Goal: Answer question/provide support: Answer question/provide support

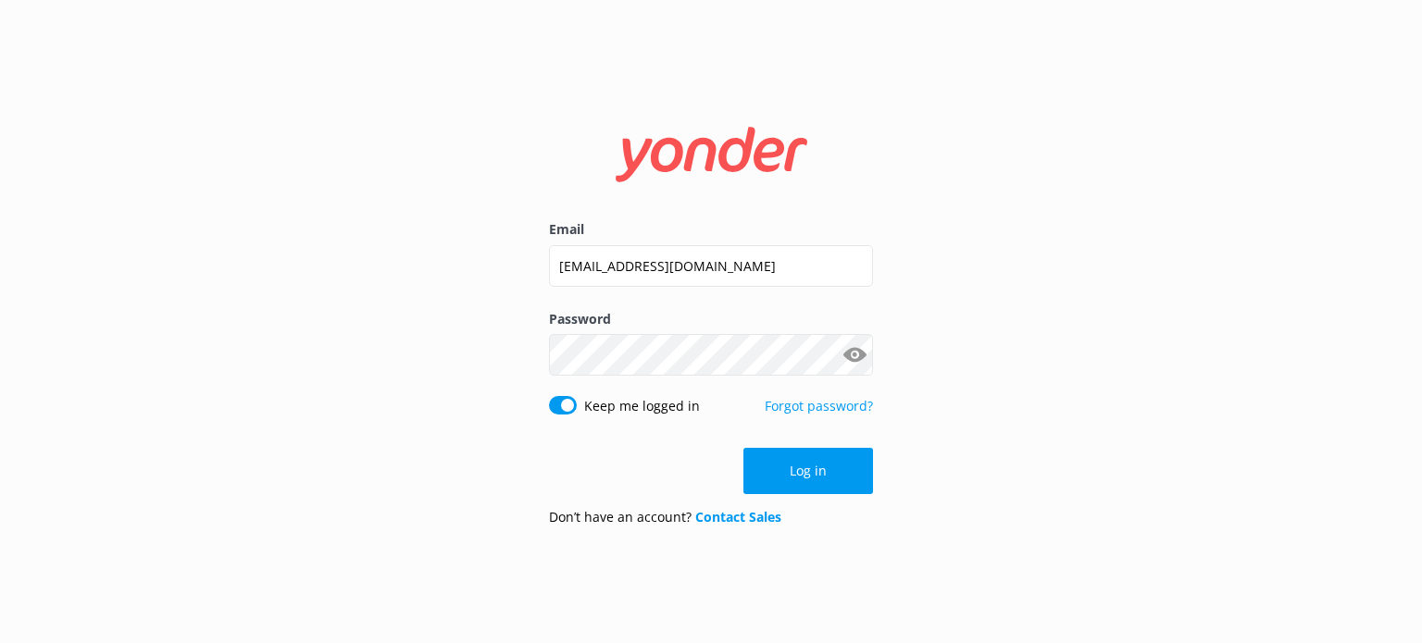
click at [777, 462] on button "Log in" at bounding box center [808, 471] width 130 height 46
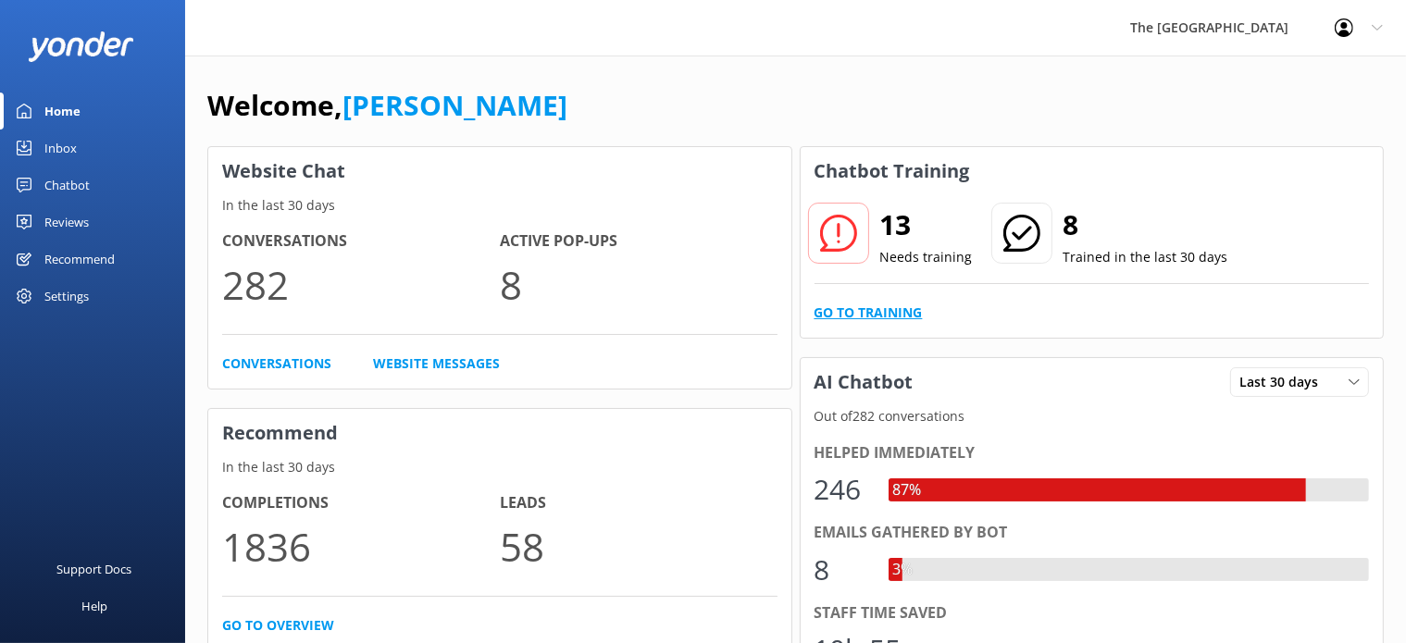
click at [851, 304] on link "Go to Training" at bounding box center [868, 313] width 108 height 20
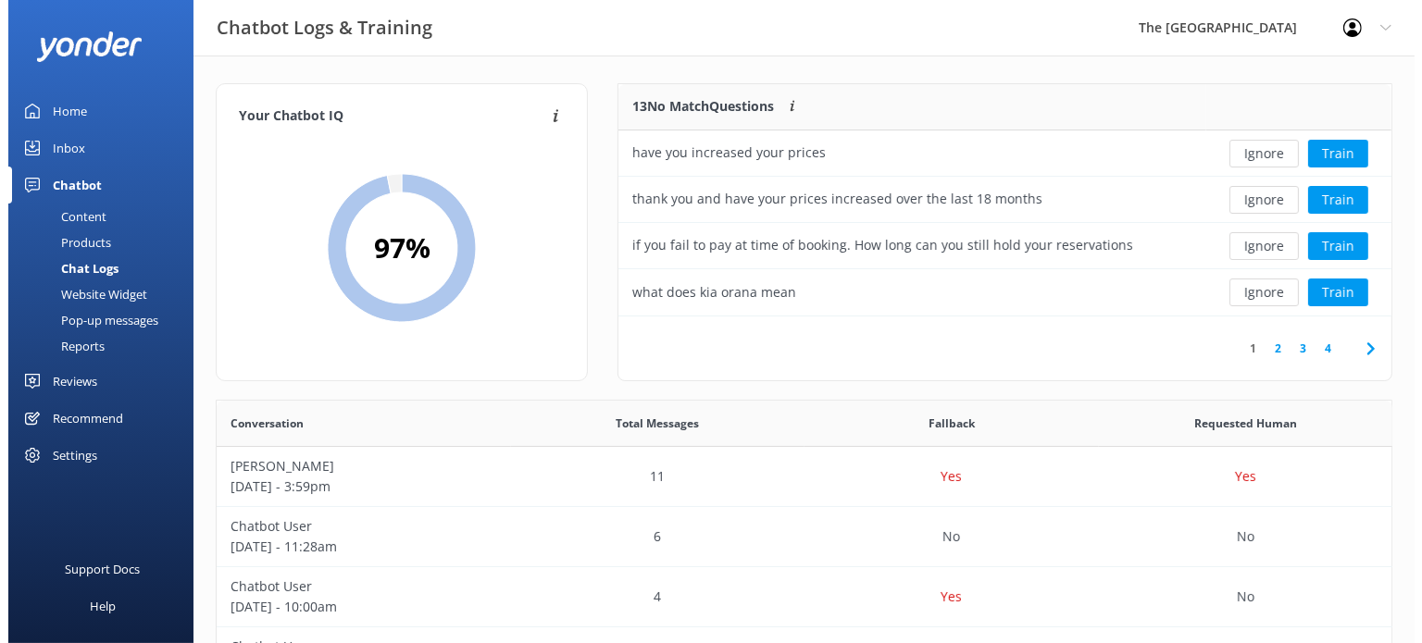
scroll to position [216, 757]
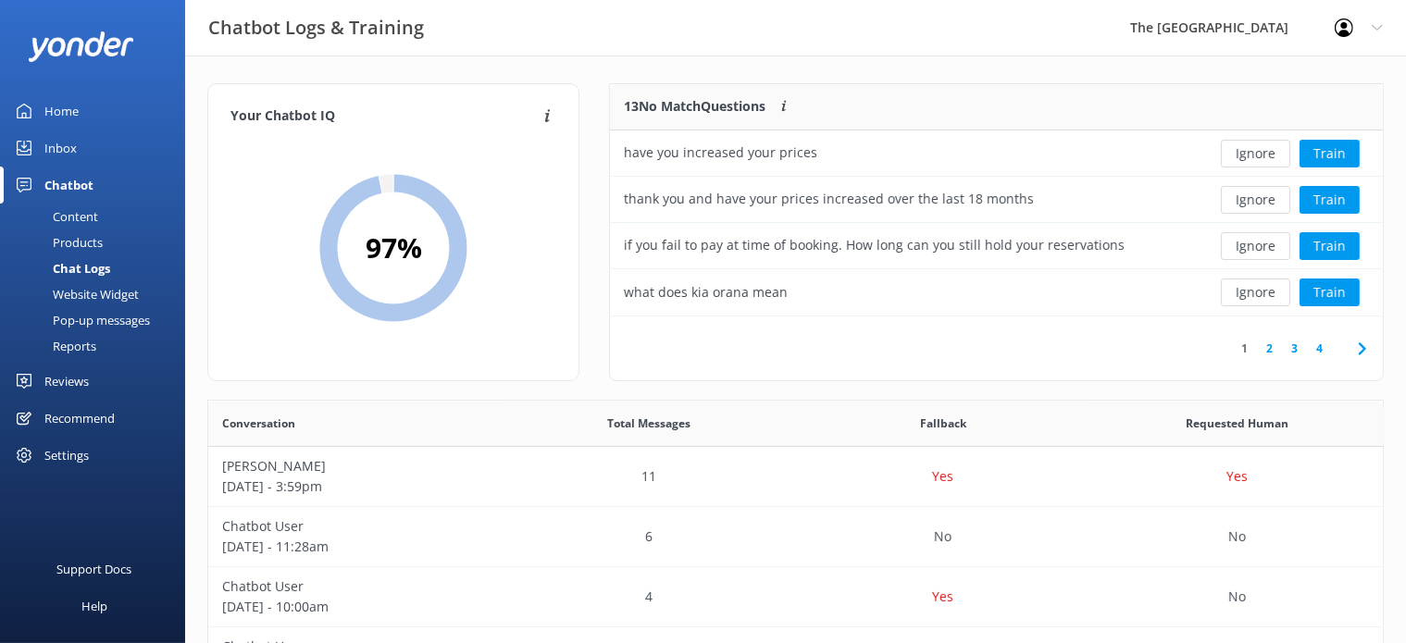
click at [86, 145] on link "Inbox" at bounding box center [92, 148] width 185 height 37
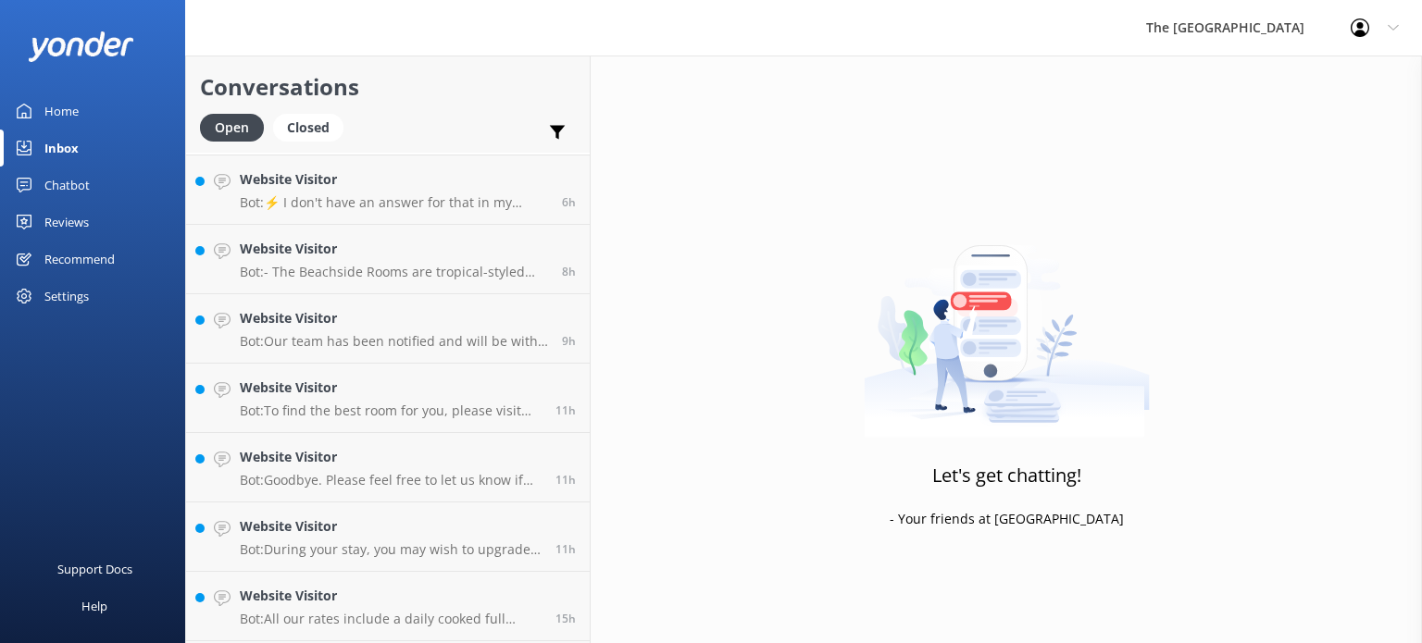
scroll to position [204, 0]
click at [367, 419] on p "Bot: Goodbye. Please feel free to let us know if there is anything else we can …" at bounding box center [391, 412] width 302 height 17
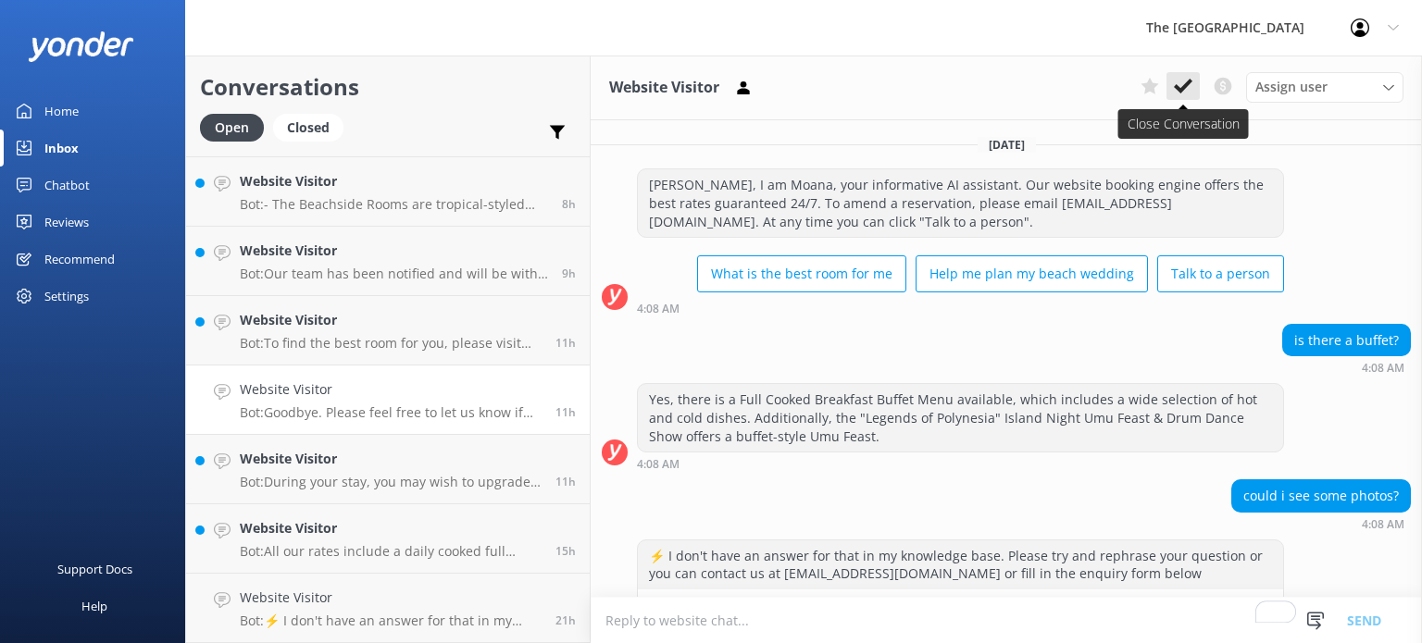
click at [1181, 91] on use at bounding box center [1183, 86] width 19 height 15
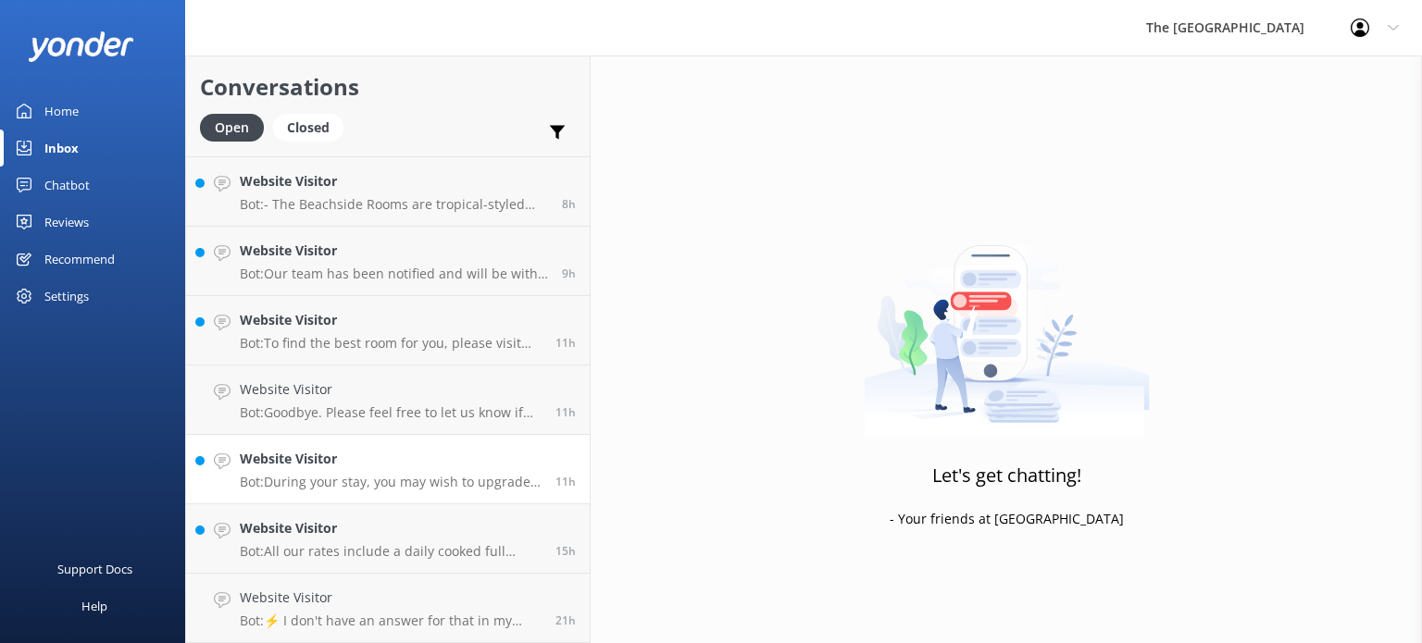
scroll to position [133, 0]
click at [405, 389] on h4 "Website Visitor" at bounding box center [391, 390] width 302 height 20
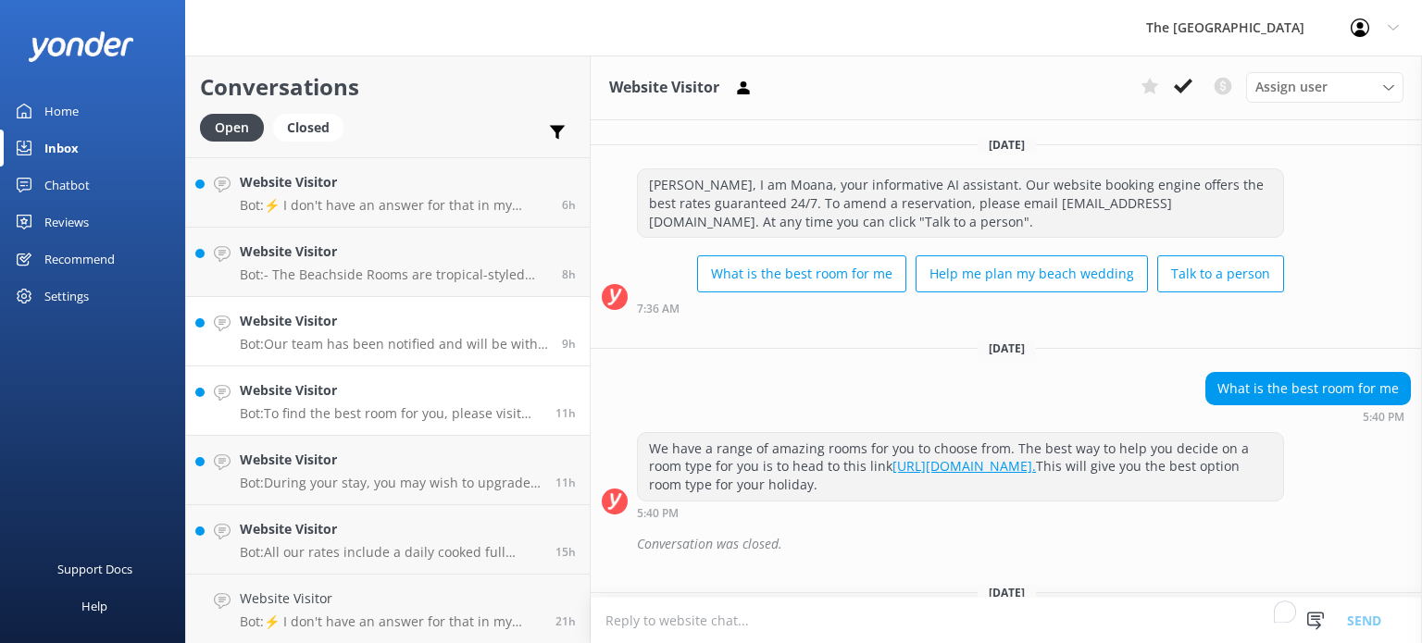
scroll to position [146, 0]
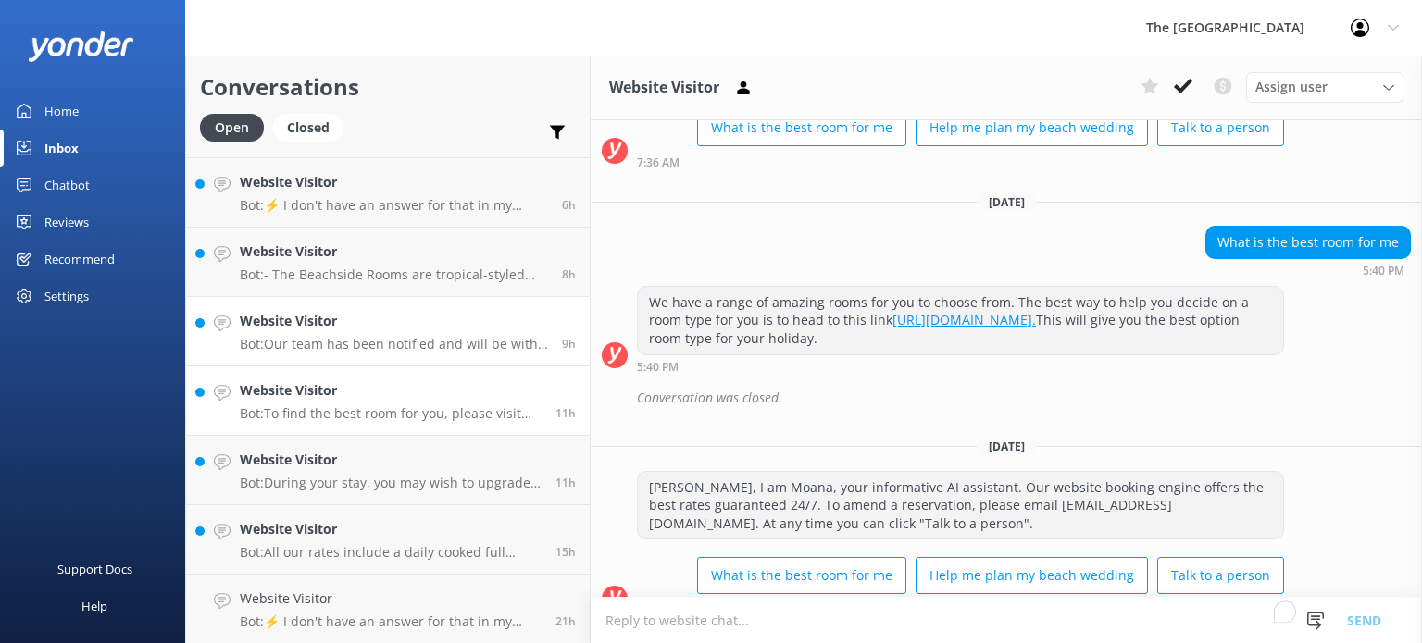
click at [405, 329] on h4 "Website Visitor" at bounding box center [394, 321] width 308 height 20
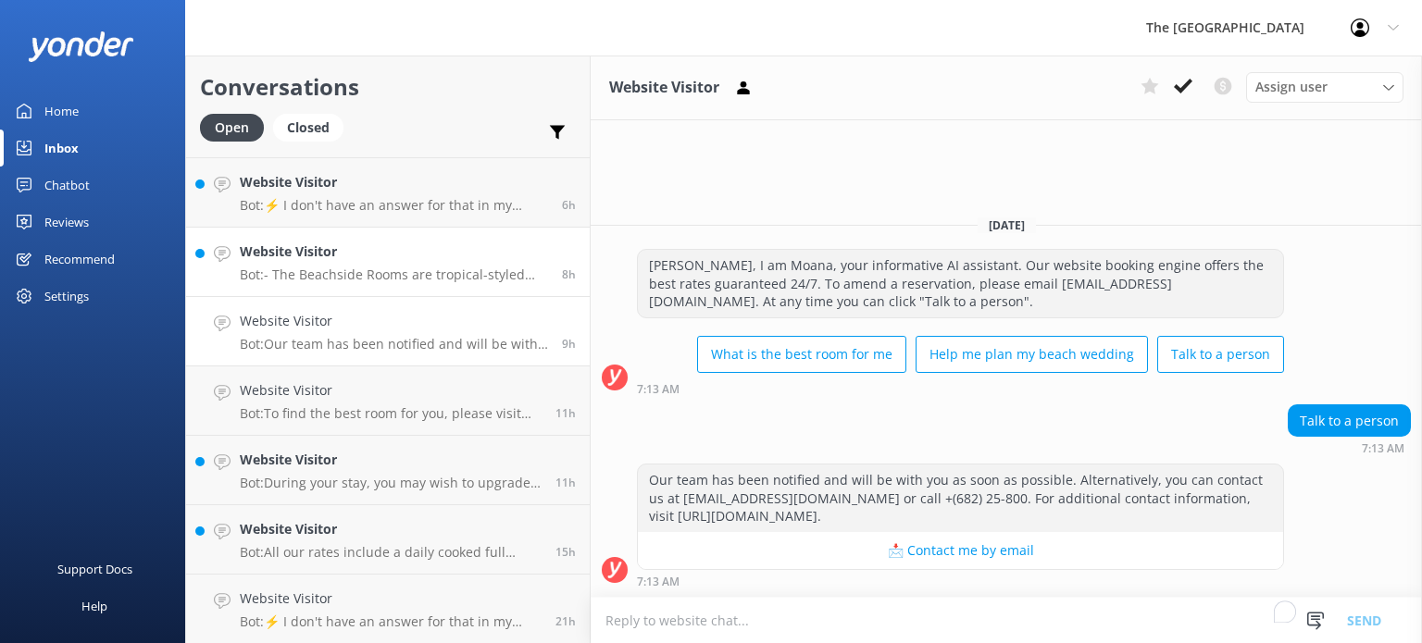
click at [367, 274] on p "Bot: - The Beachside Rooms are tropical-styled and located less than a minute's…" at bounding box center [394, 275] width 308 height 17
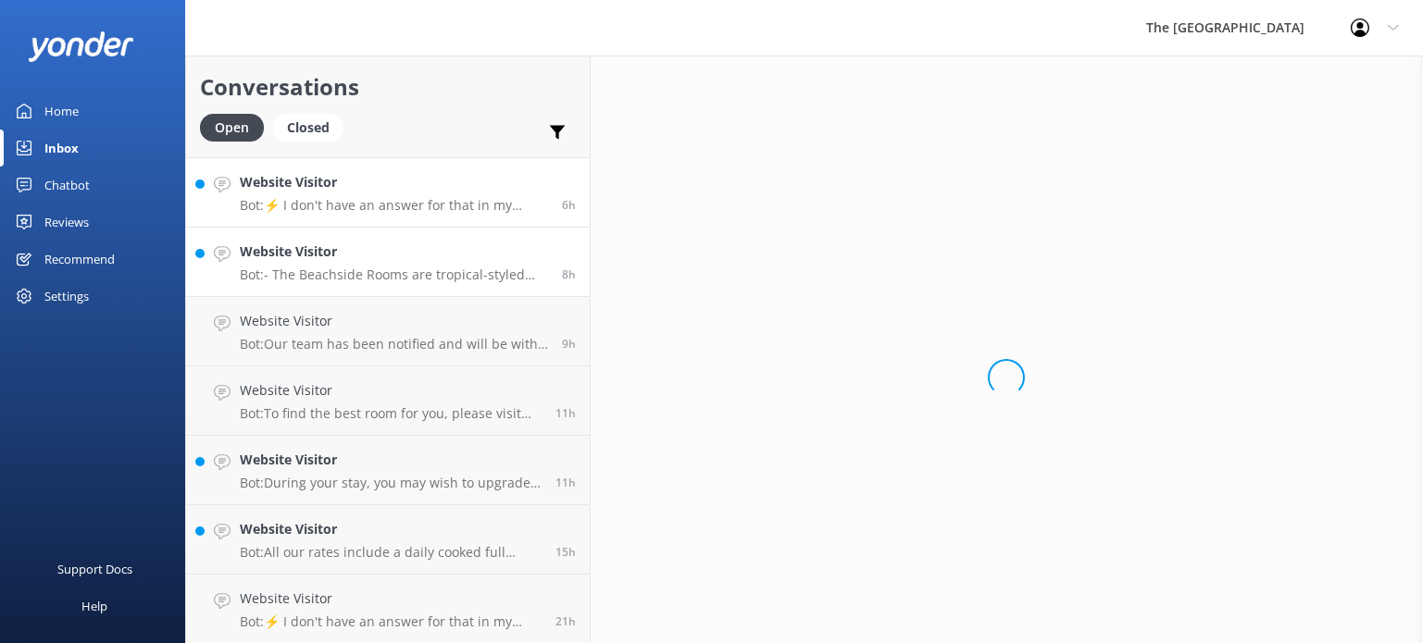
click at [389, 208] on p "Bot: ⚡ I don't have an answer for that in my knowledge base. Please try and rep…" at bounding box center [394, 205] width 308 height 17
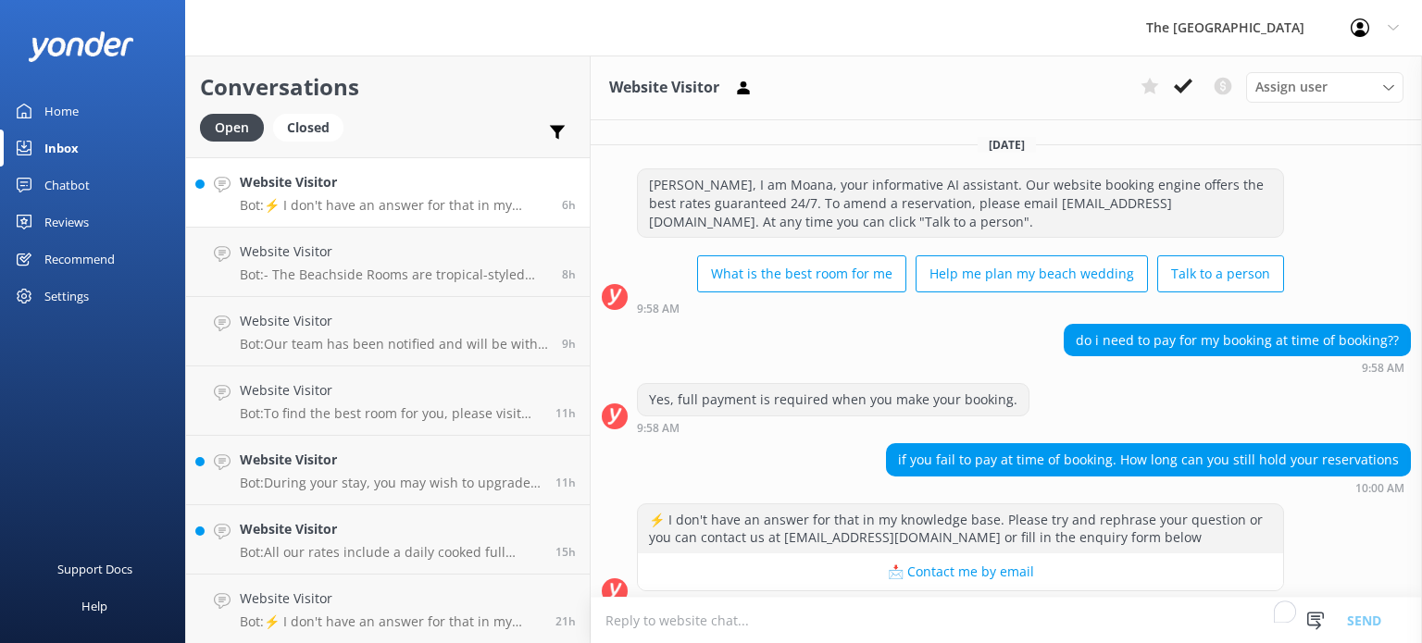
scroll to position [19, 0]
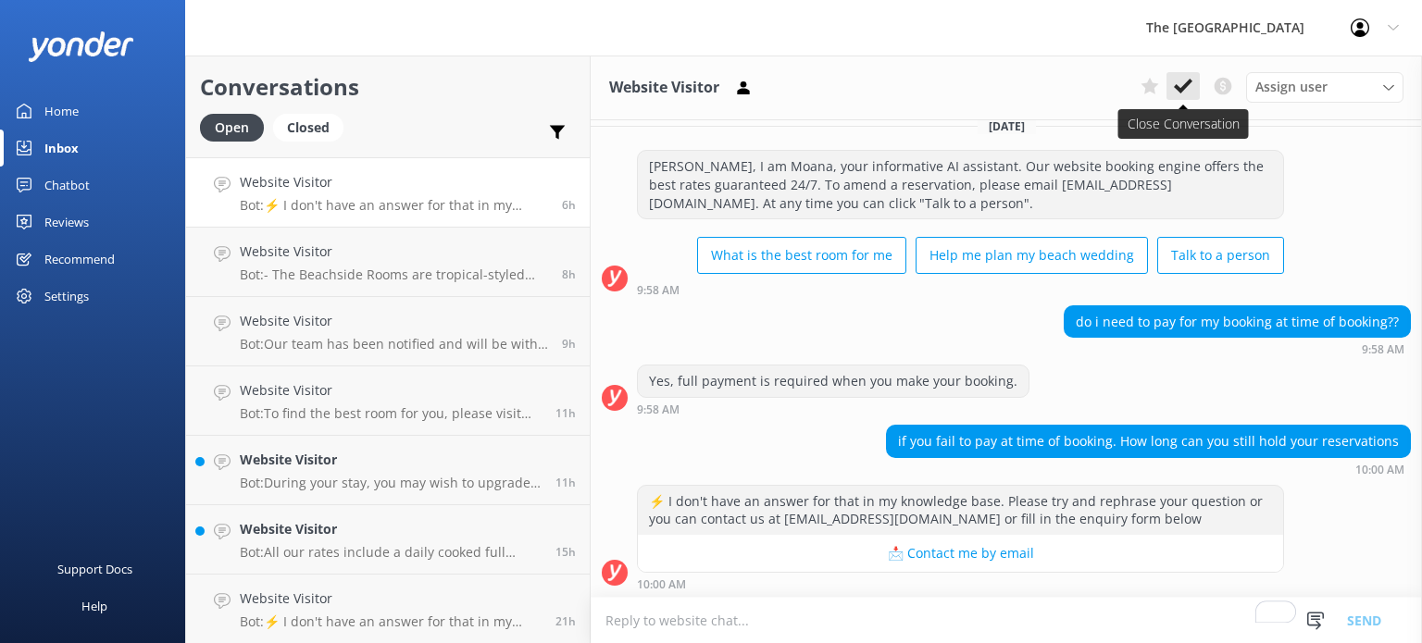
click at [1189, 84] on use at bounding box center [1183, 86] width 19 height 15
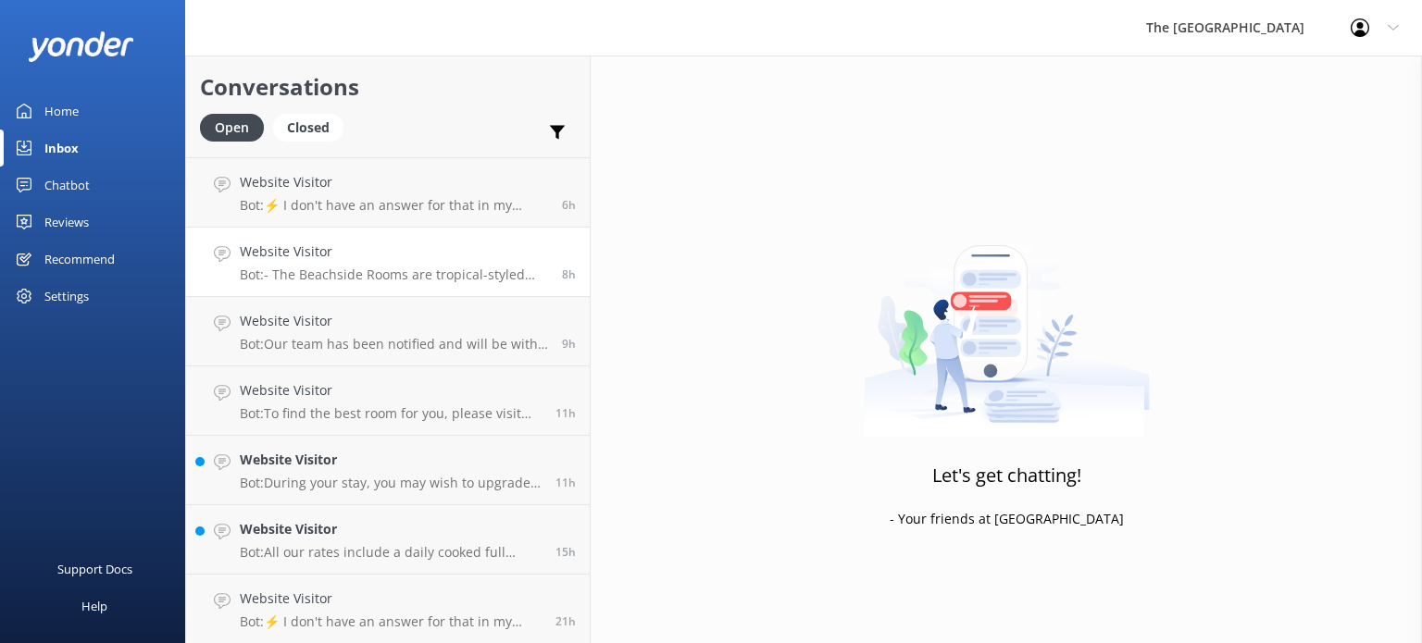
click at [299, 290] on link "Website Visitor Bot: - The Beachside Rooms are tropical-styled and located less…" at bounding box center [388, 262] width 404 height 69
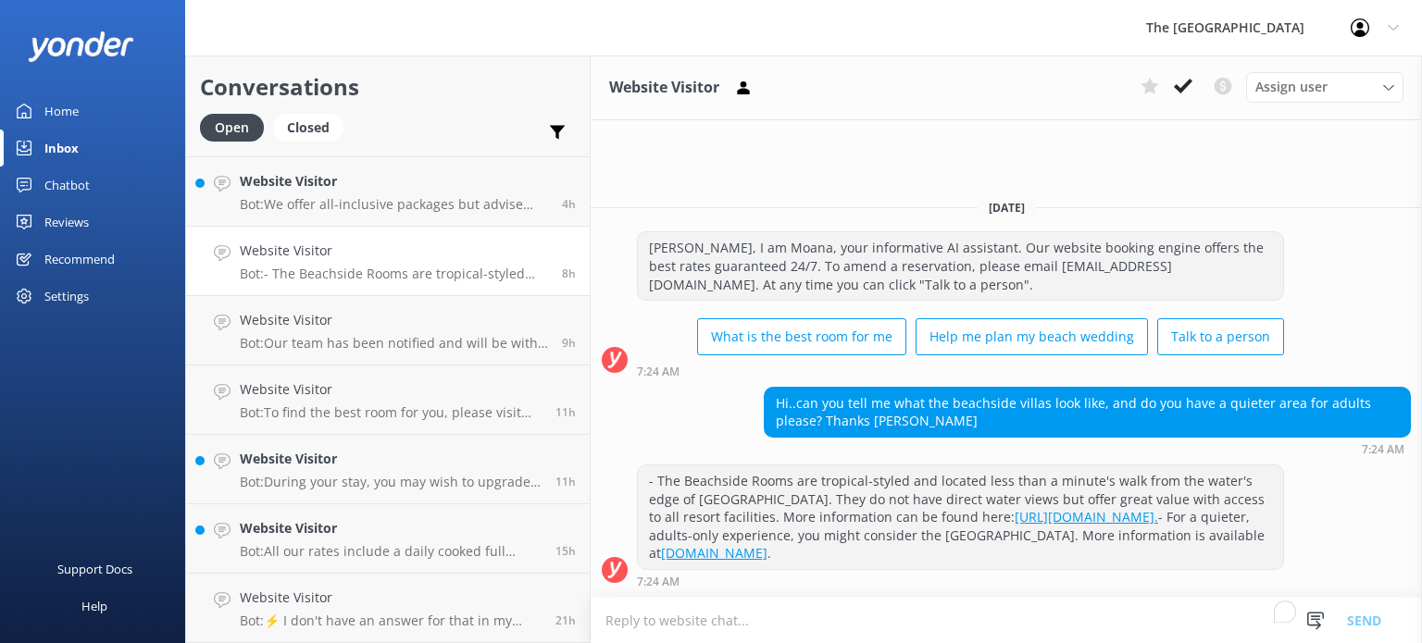
scroll to position [64, 0]
click at [1180, 84] on icon at bounding box center [1183, 86] width 19 height 19
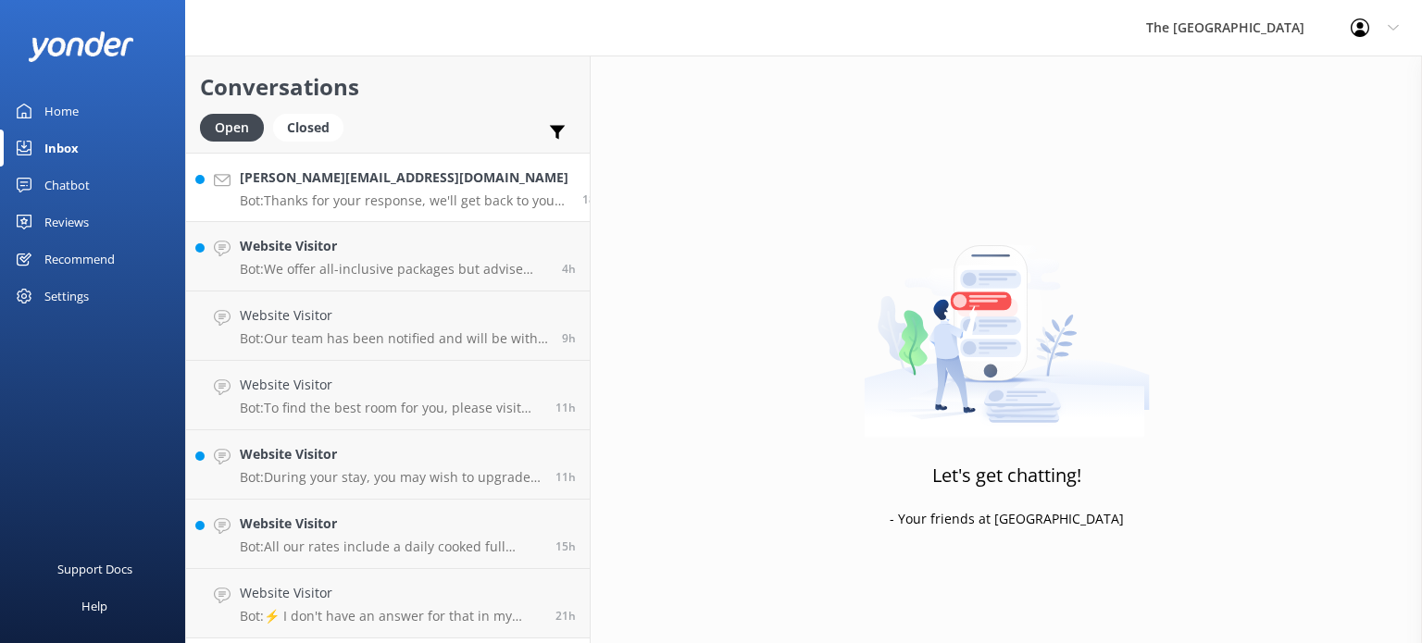
click at [404, 205] on p "Bot: Thanks for your response, we'll get back to you as soon as we can during o…" at bounding box center [404, 201] width 329 height 17
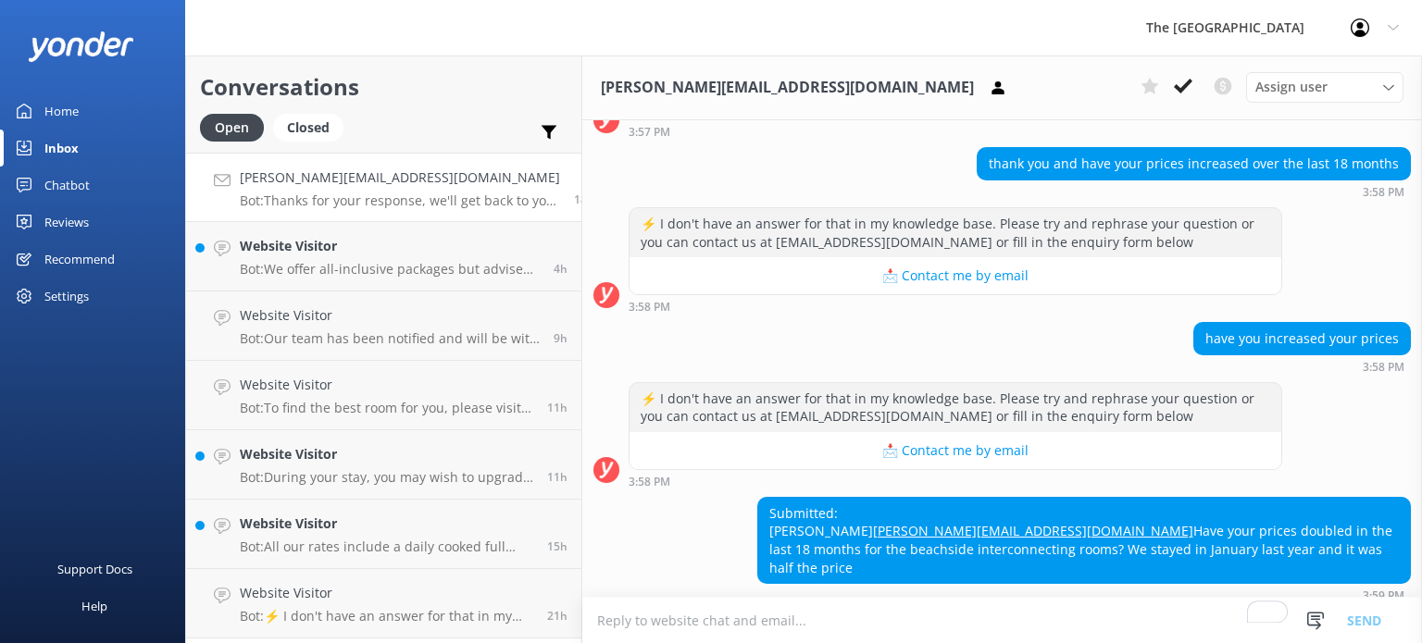
scroll to position [542, 0]
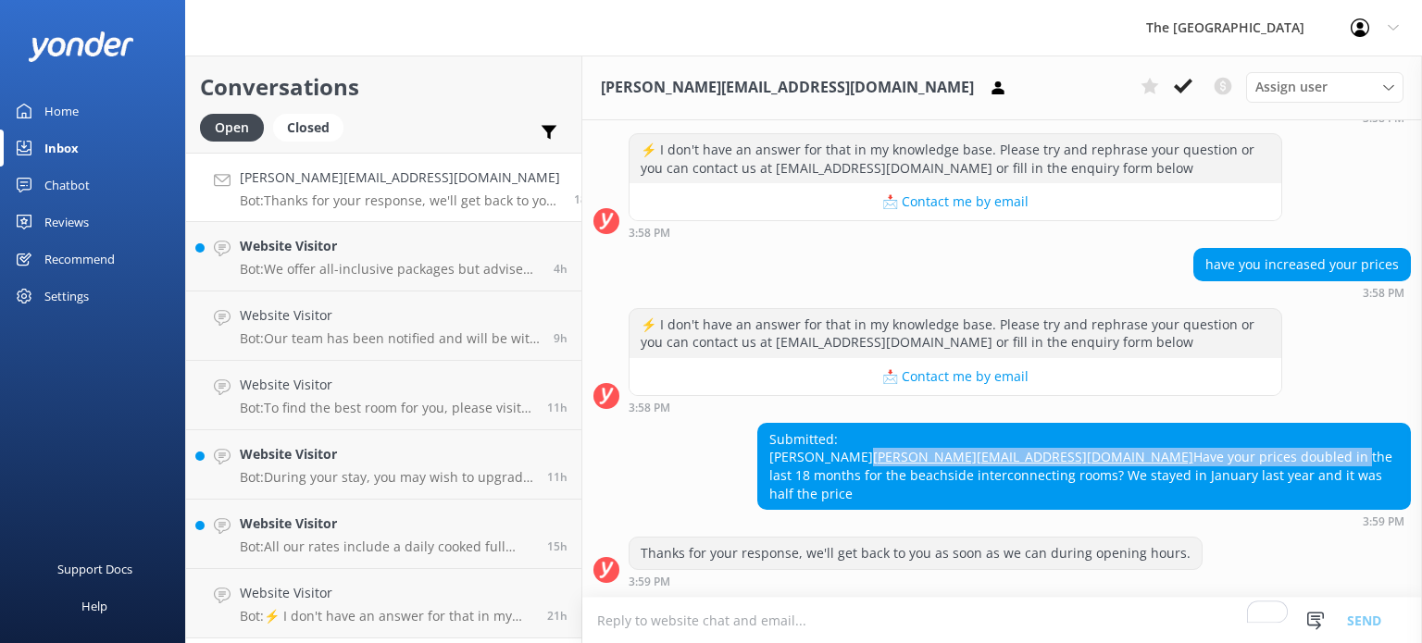
drag, startPoint x: 740, startPoint y: 459, endPoint x: 914, endPoint y: 470, distance: 174.4
click at [914, 470] on div "Submitted: [PERSON_NAME] [PERSON_NAME][EMAIL_ADDRESS][DOMAIN_NAME] Have your pr…" at bounding box center [1084, 466] width 652 height 85
drag, startPoint x: 739, startPoint y: 414, endPoint x: 1025, endPoint y: 514, distance: 303.8
click at [1025, 514] on div "Submitted: [PERSON_NAME] [PERSON_NAME][EMAIL_ADDRESS][DOMAIN_NAME] Have your pr…" at bounding box center [1083, 475] width 653 height 105
copy div "Submitted: [PERSON_NAME] [PERSON_NAME][EMAIL_ADDRESS][DOMAIN_NAME] Have your pr…"
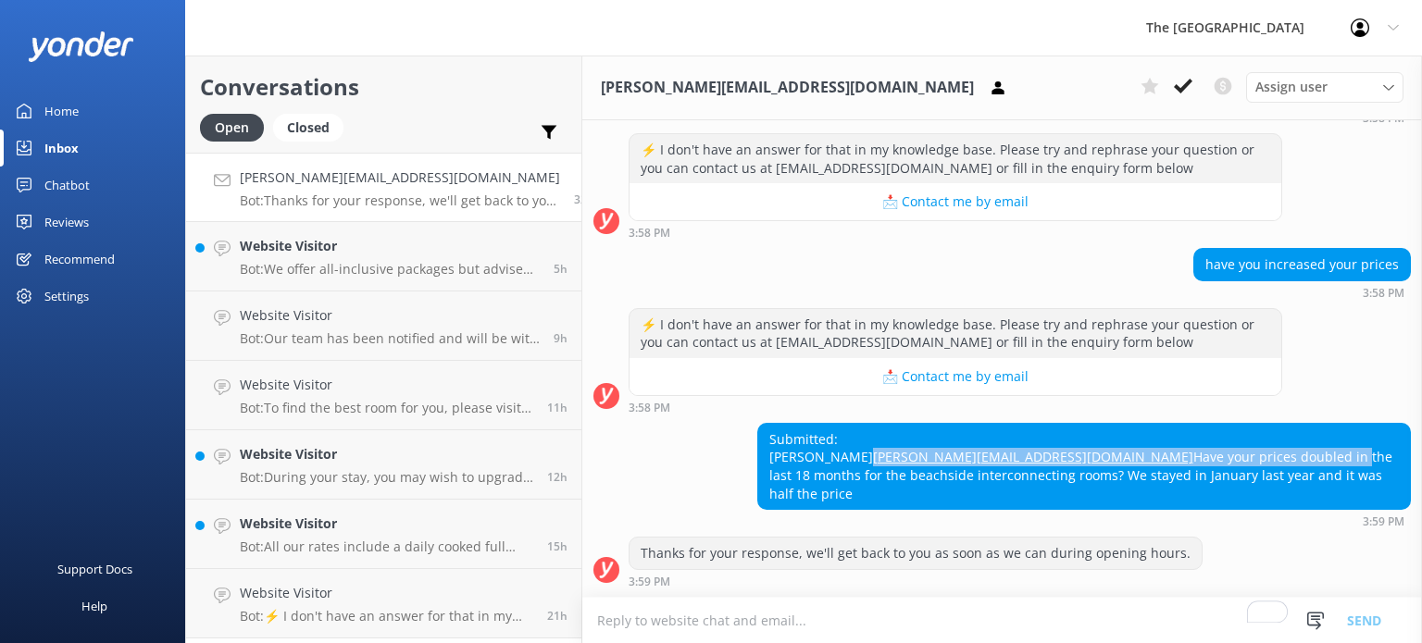
click at [835, 440] on div "Submitted: [PERSON_NAME] [PERSON_NAME][EMAIL_ADDRESS][DOMAIN_NAME] Have your pr…" at bounding box center [1084, 466] width 652 height 85
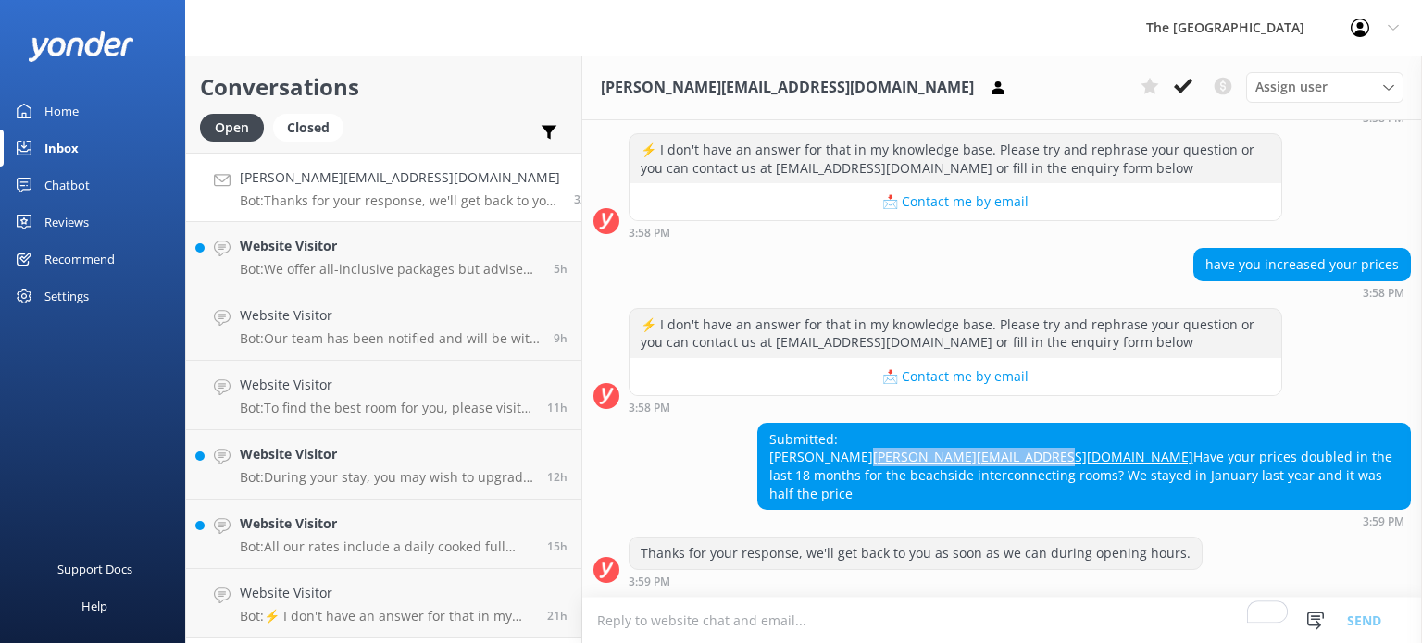
drag, startPoint x: 928, startPoint y: 454, endPoint x: 739, endPoint y: 457, distance: 188.8
click at [758, 457] on div "Submitted: [PERSON_NAME] [PERSON_NAME][EMAIL_ADDRESS][DOMAIN_NAME] Have your pr…" at bounding box center [1084, 466] width 652 height 85
copy link "[PERSON_NAME][EMAIL_ADDRESS][DOMAIN_NAME]"
click at [748, 628] on textarea "To enrich screen reader interactions, please activate Accessibility in Grammarl…" at bounding box center [1001, 620] width 839 height 45
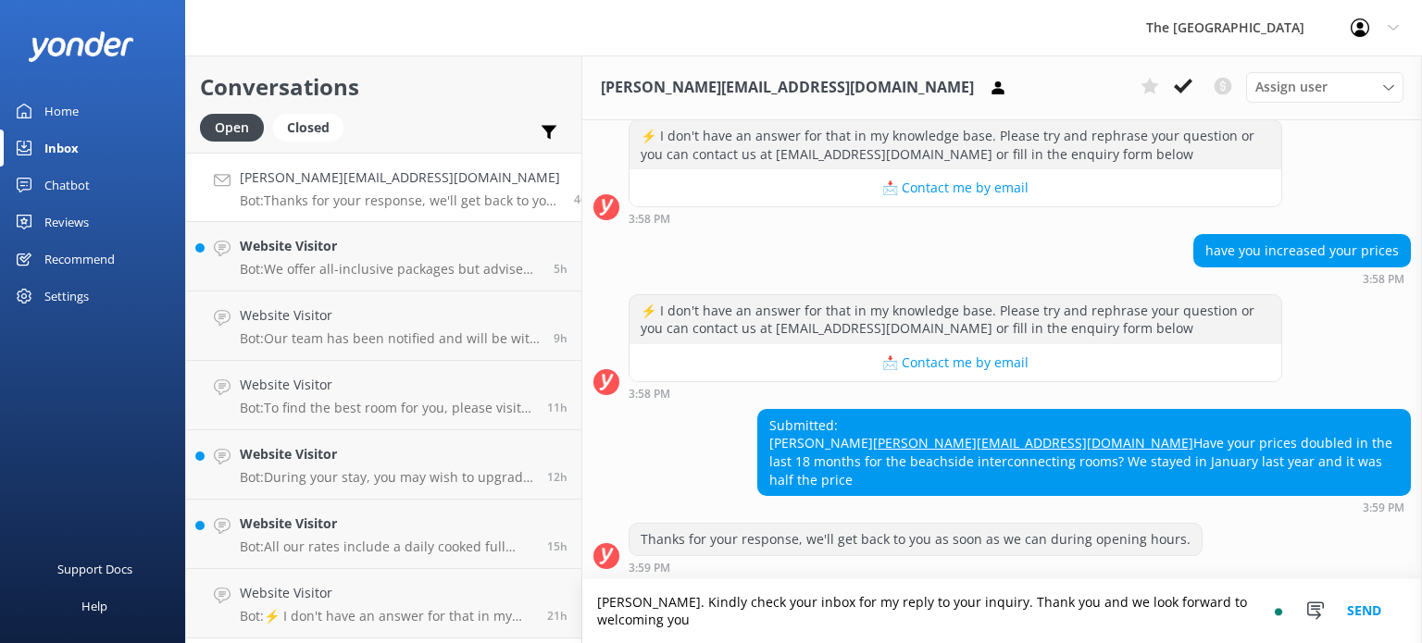
scroll to position [562, 0]
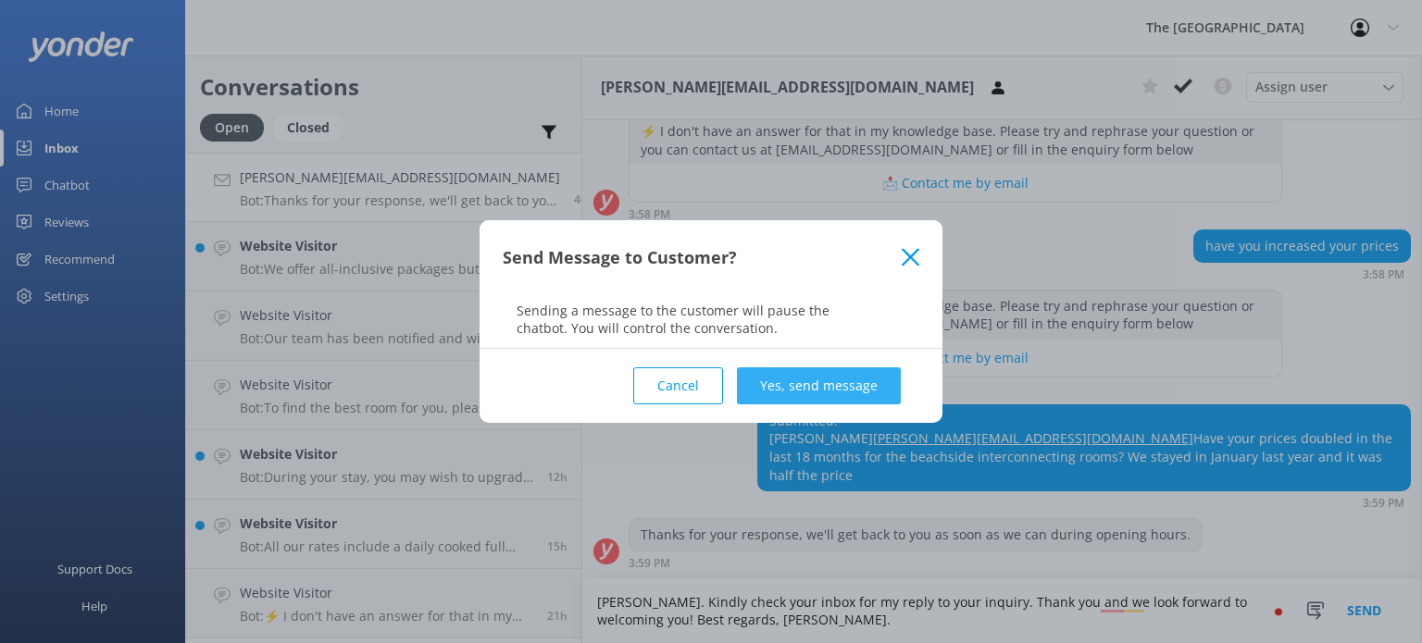
type textarea "[PERSON_NAME]. Kindly check your inbox for my reply to your inquiry. Thank you …"
click at [861, 386] on button "Yes, send message" at bounding box center [819, 385] width 164 height 37
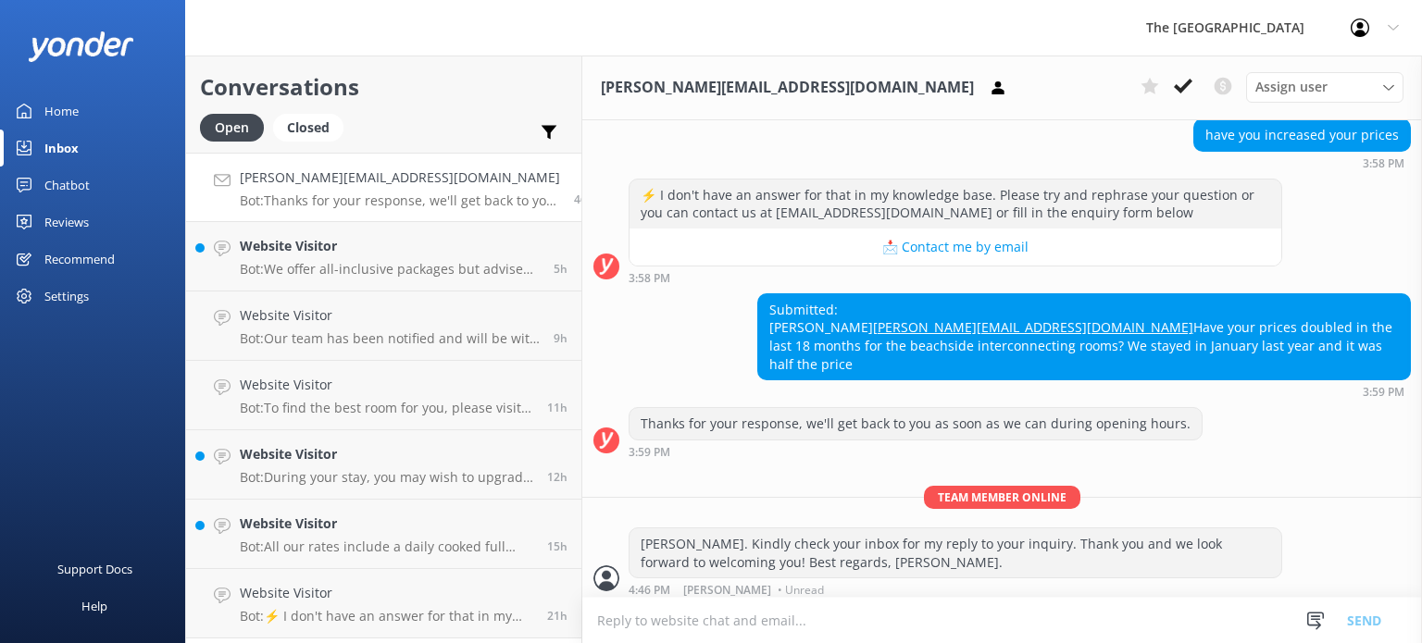
scroll to position [681, 0]
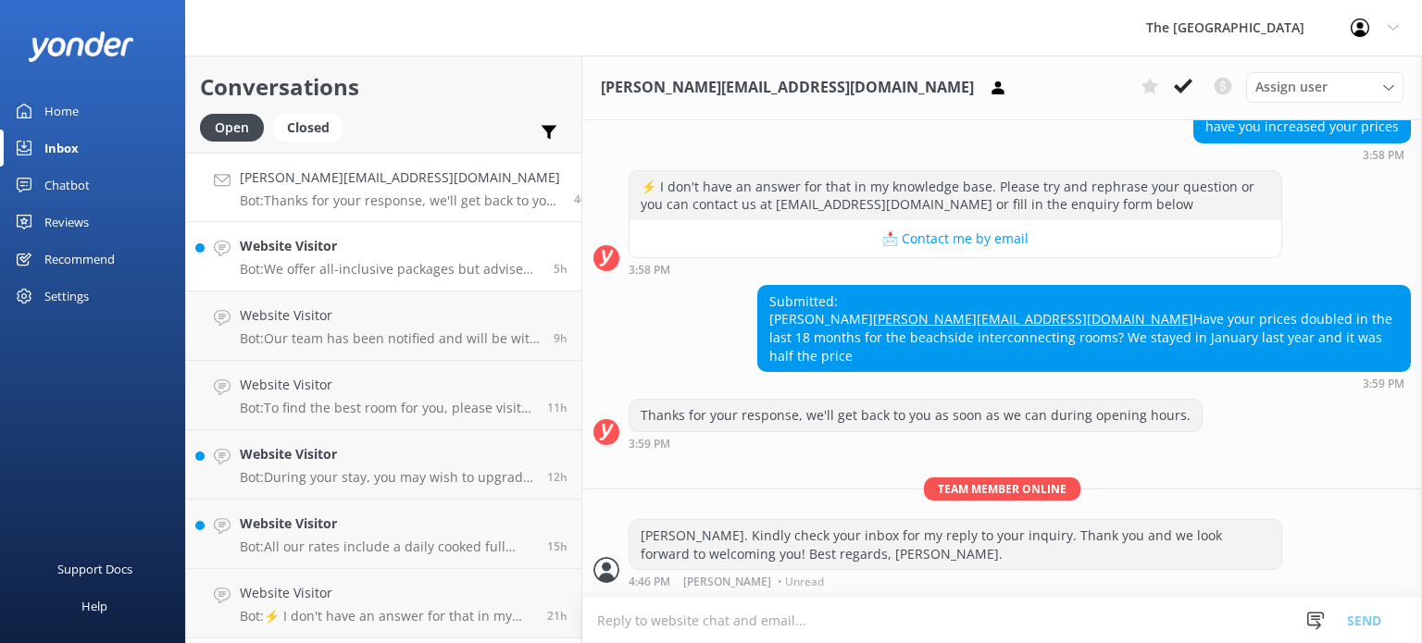
click at [383, 223] on link "Website Visitor Bot: We offer all-inclusive packages but advise guests against …" at bounding box center [383, 256] width 395 height 69
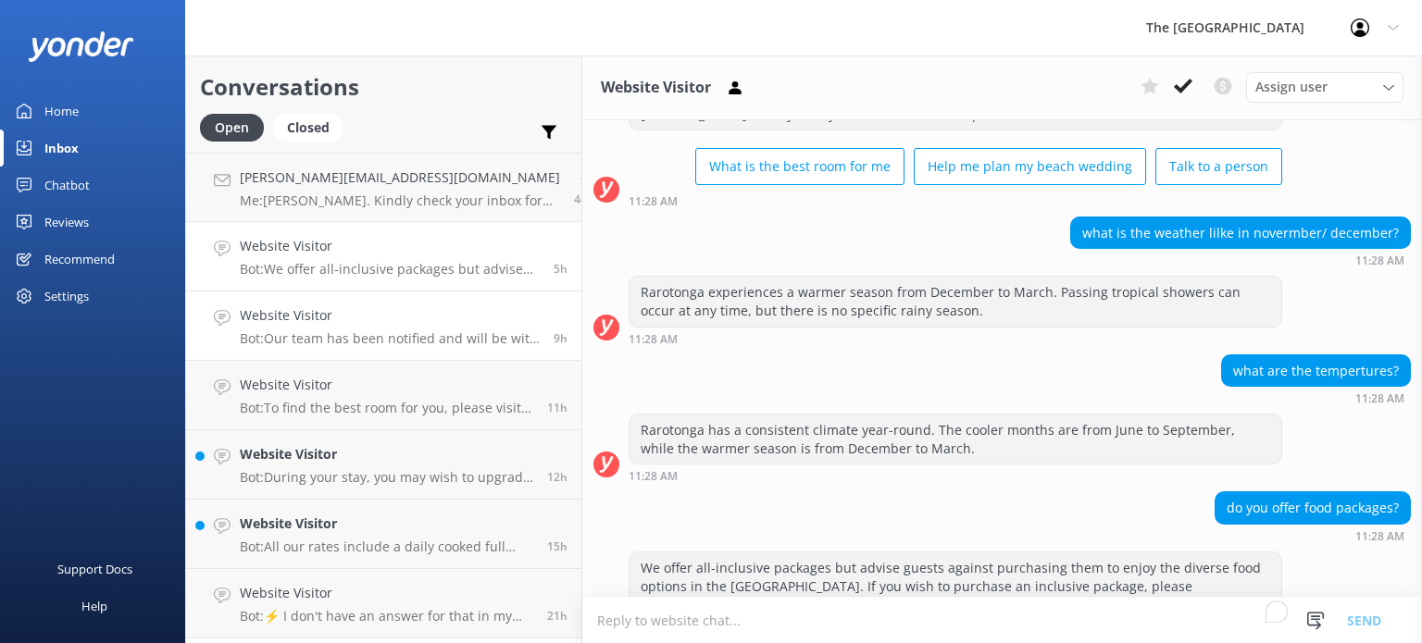
scroll to position [155, 0]
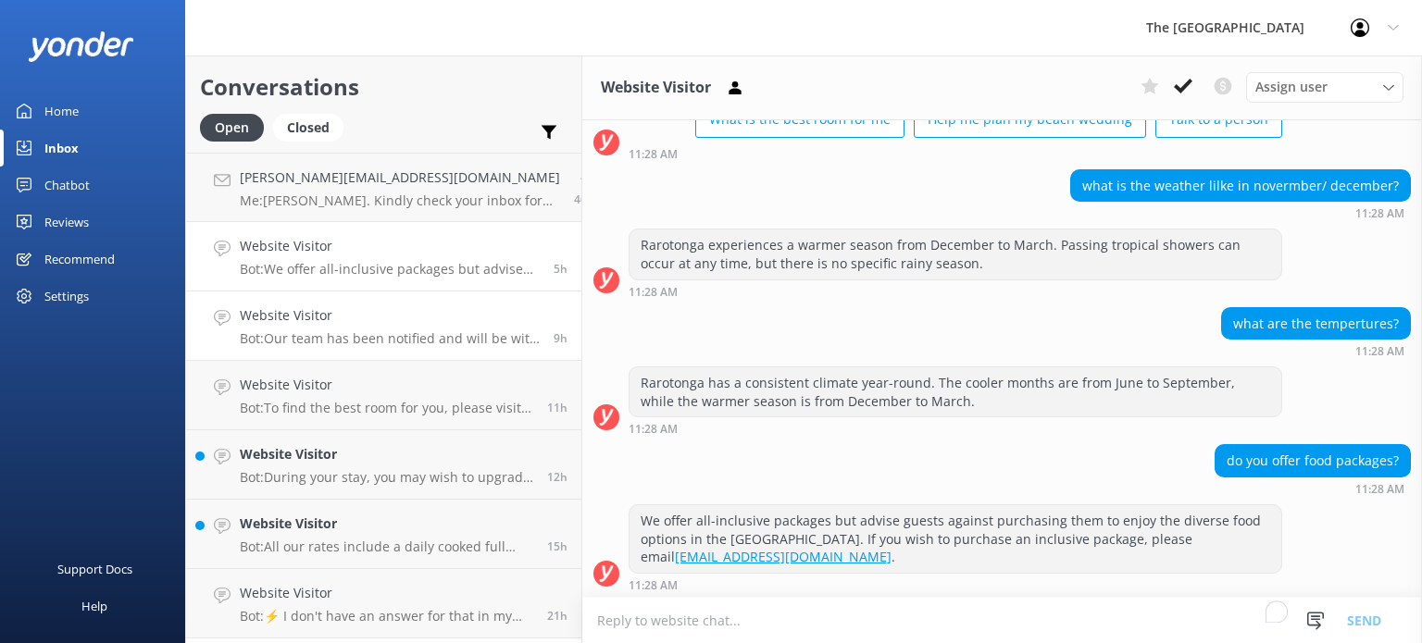
click at [382, 333] on p "Bot: Our team has been notified and will be with you as soon as possible. Alter…" at bounding box center [390, 338] width 300 height 17
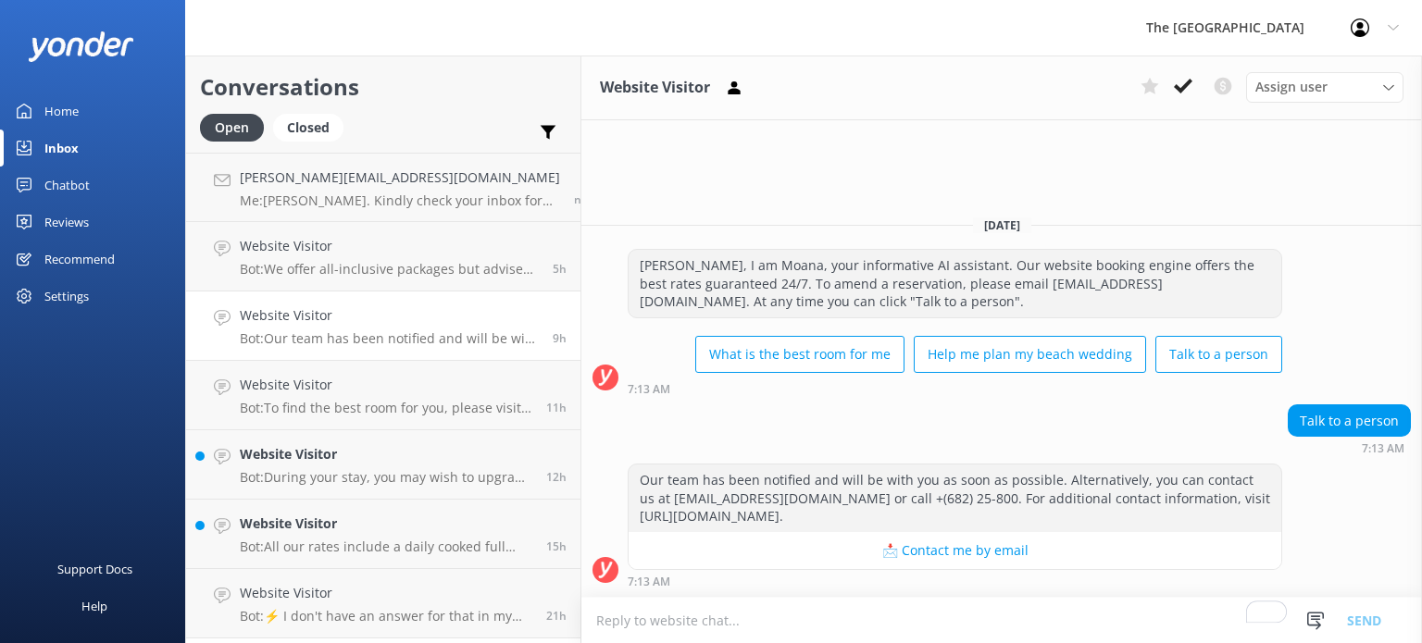
click at [1182, 103] on div "Website Visitor Assign user Rarotongan Tata [PERSON_NAME] [PERSON_NAME] [PERSON…" at bounding box center [1001, 88] width 840 height 65
click at [1182, 85] on icon at bounding box center [1183, 86] width 19 height 19
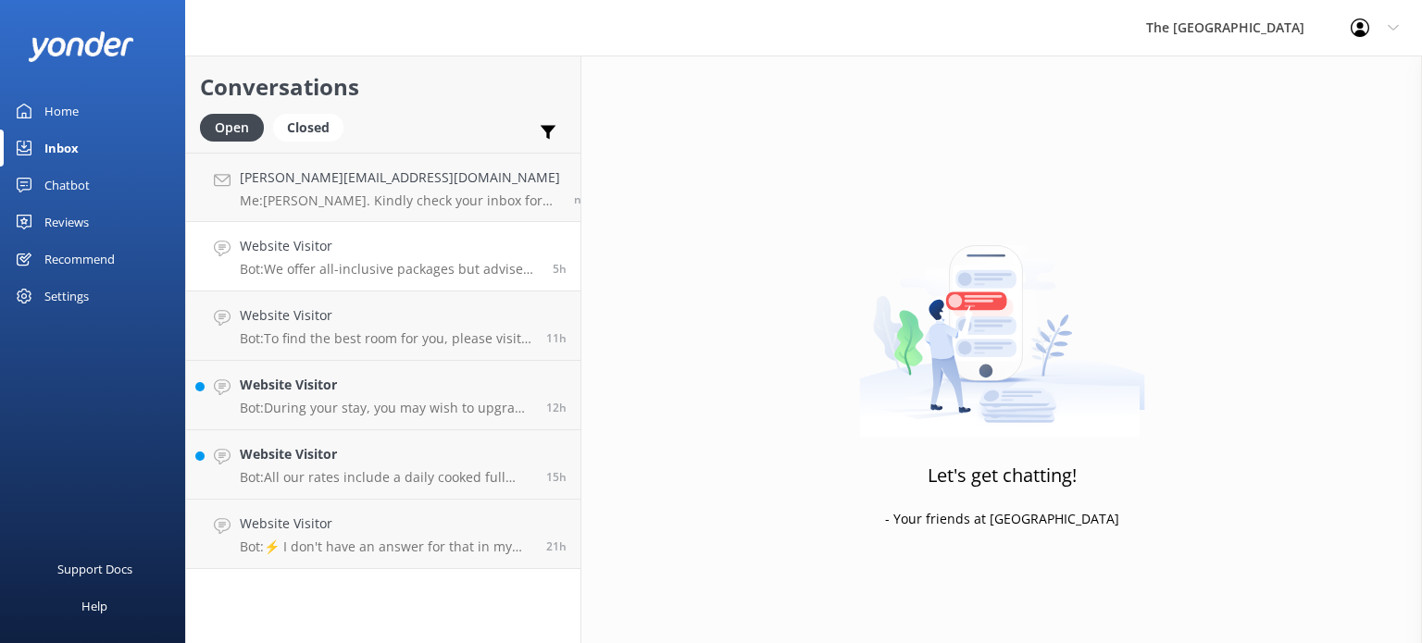
click at [377, 241] on h4 "Website Visitor" at bounding box center [389, 246] width 299 height 20
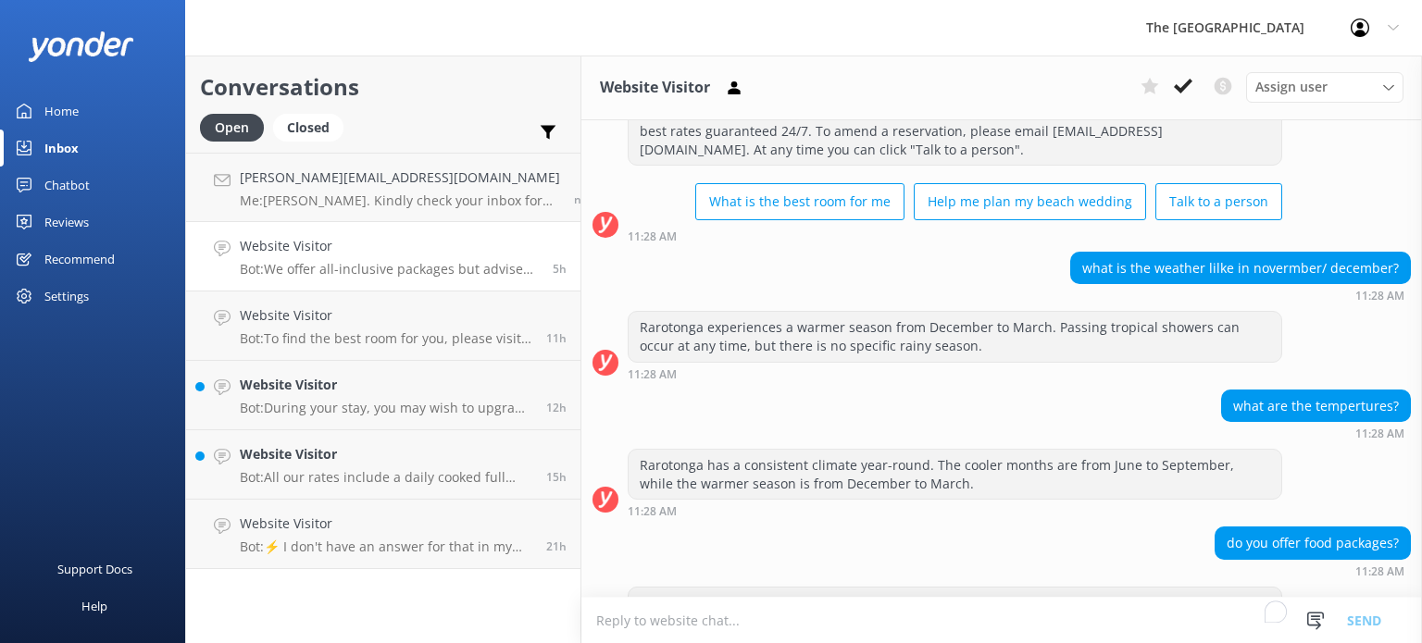
scroll to position [155, 0]
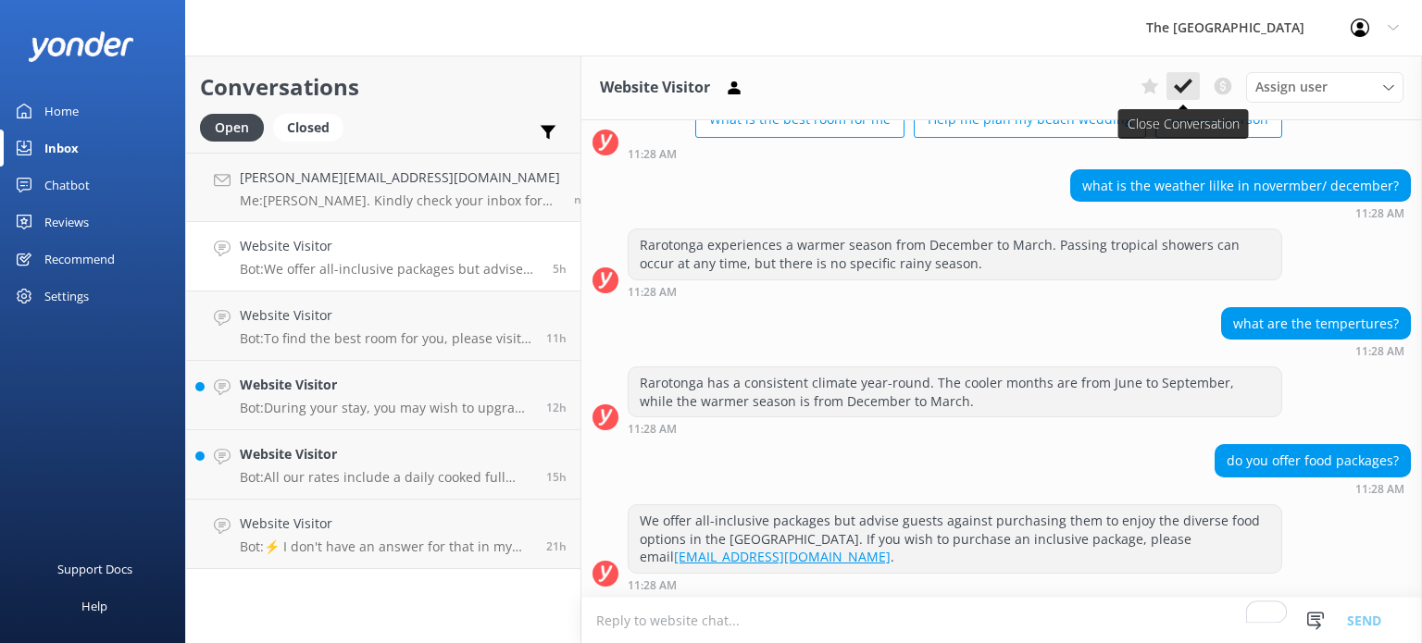
click at [1187, 78] on icon at bounding box center [1183, 86] width 19 height 19
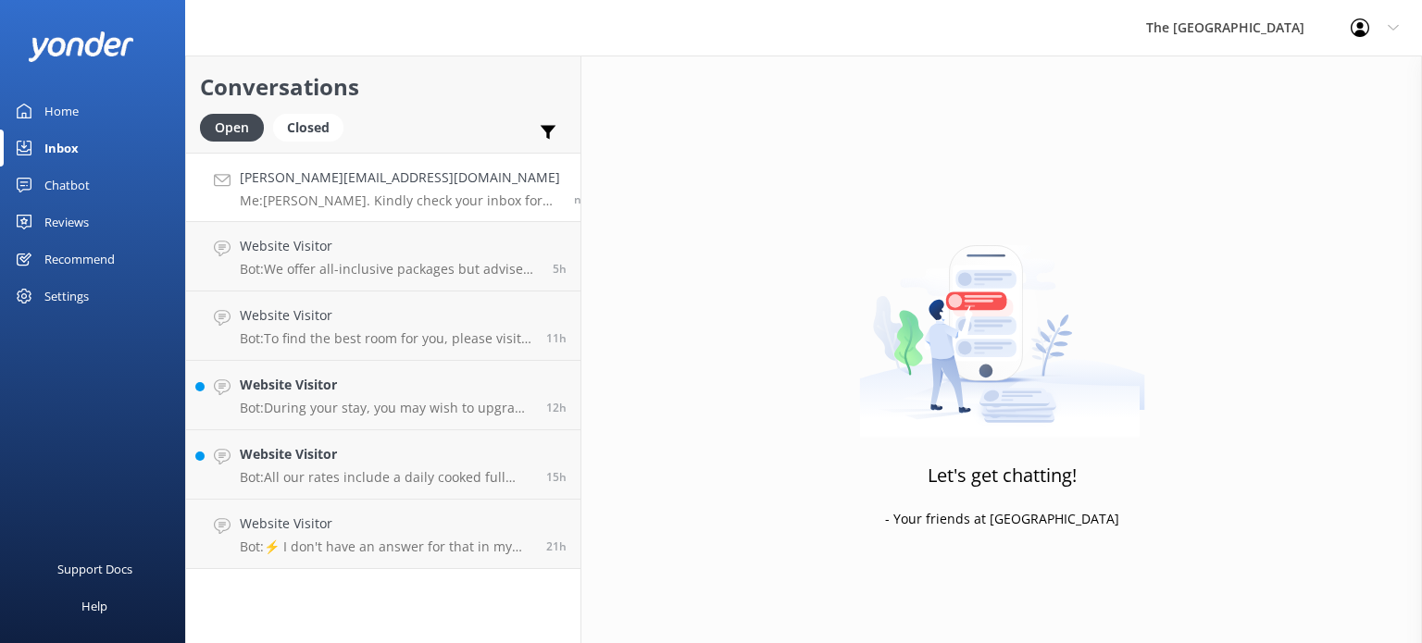
click at [358, 190] on div "[PERSON_NAME][EMAIL_ADDRESS][DOMAIN_NAME] Me: [PERSON_NAME]. Kindly check your …" at bounding box center [400, 188] width 320 height 40
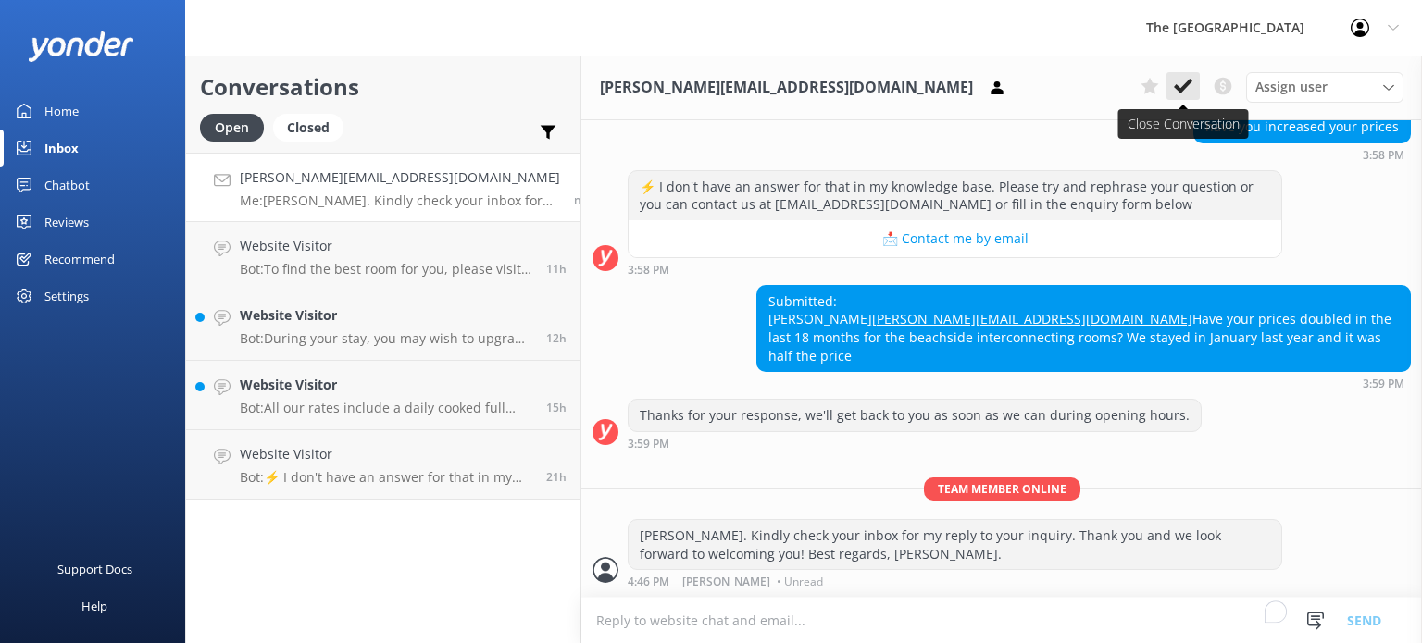
scroll to position [681, 0]
click at [1181, 89] on use at bounding box center [1183, 86] width 19 height 15
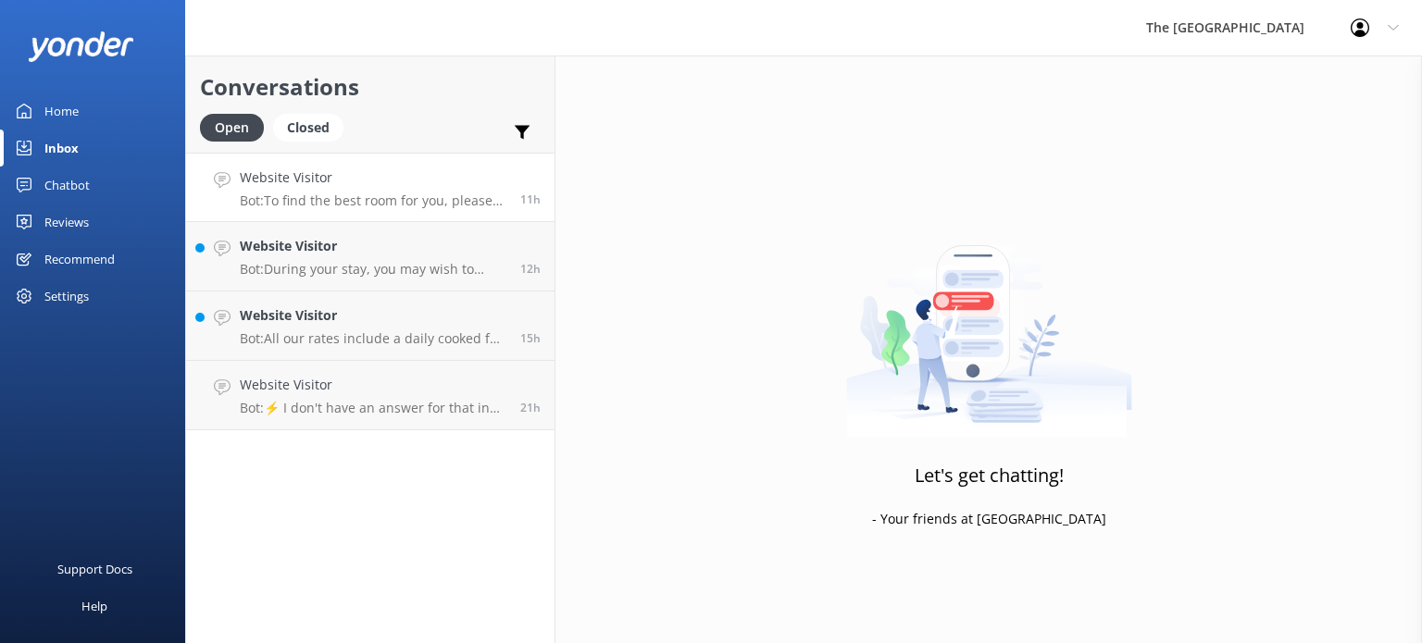
click at [363, 183] on h4 "Website Visitor" at bounding box center [373, 178] width 267 height 20
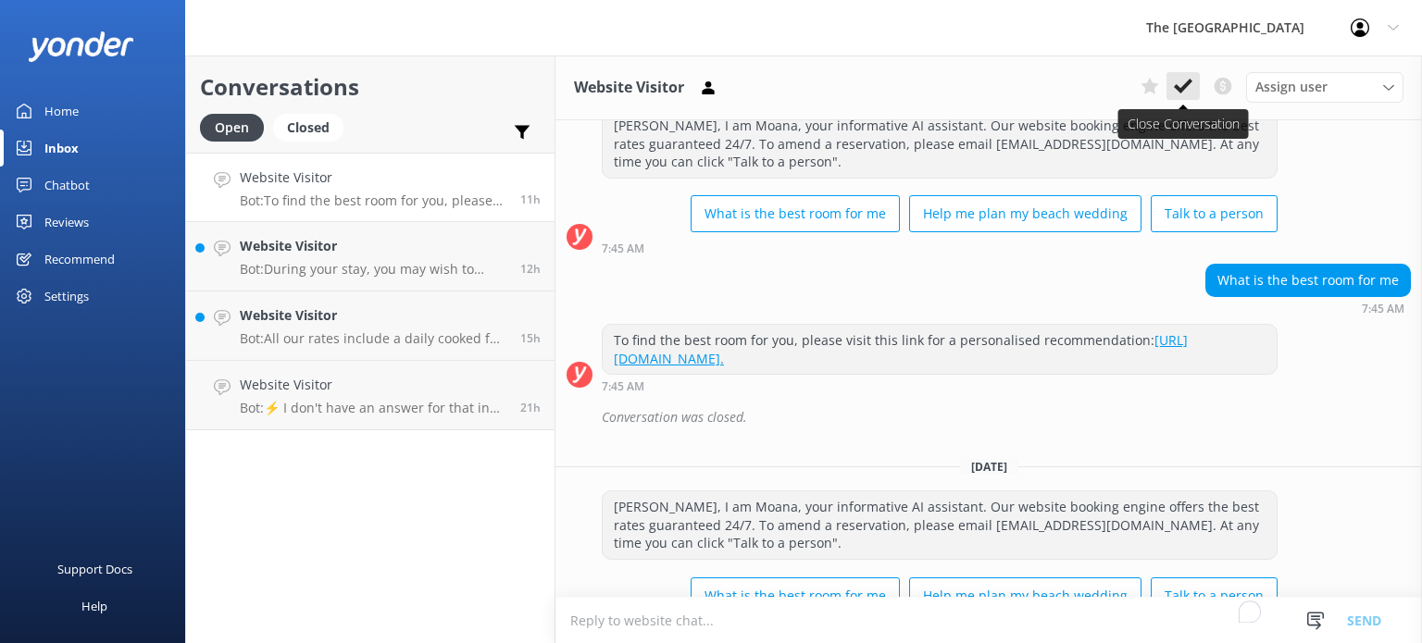
scroll to position [2614, 0]
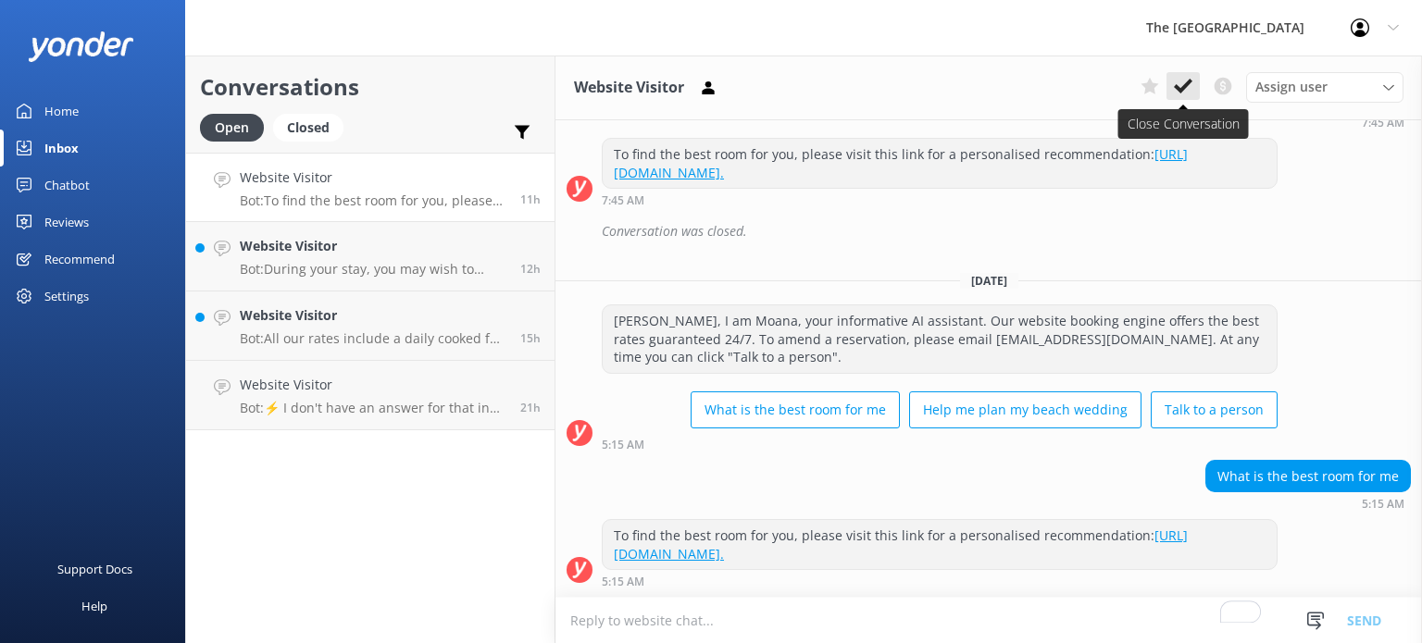
click at [1181, 79] on icon at bounding box center [1183, 86] width 19 height 19
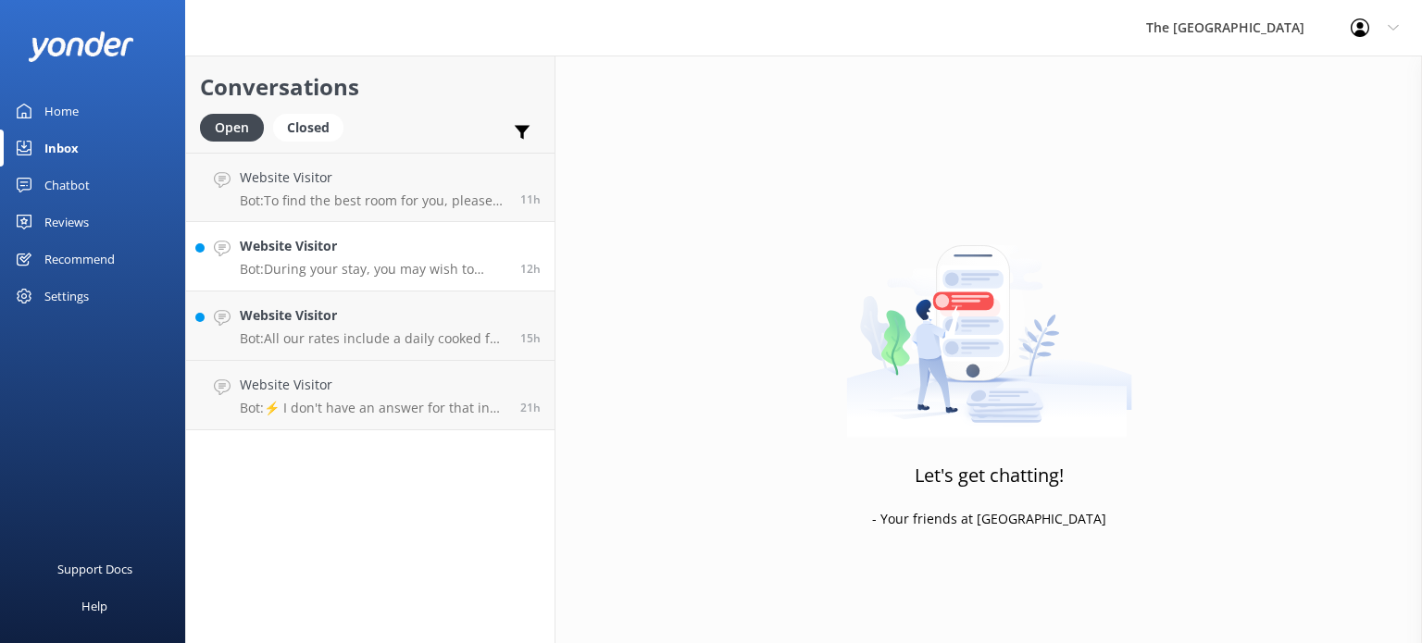
click at [423, 255] on h4 "Website Visitor" at bounding box center [373, 246] width 267 height 20
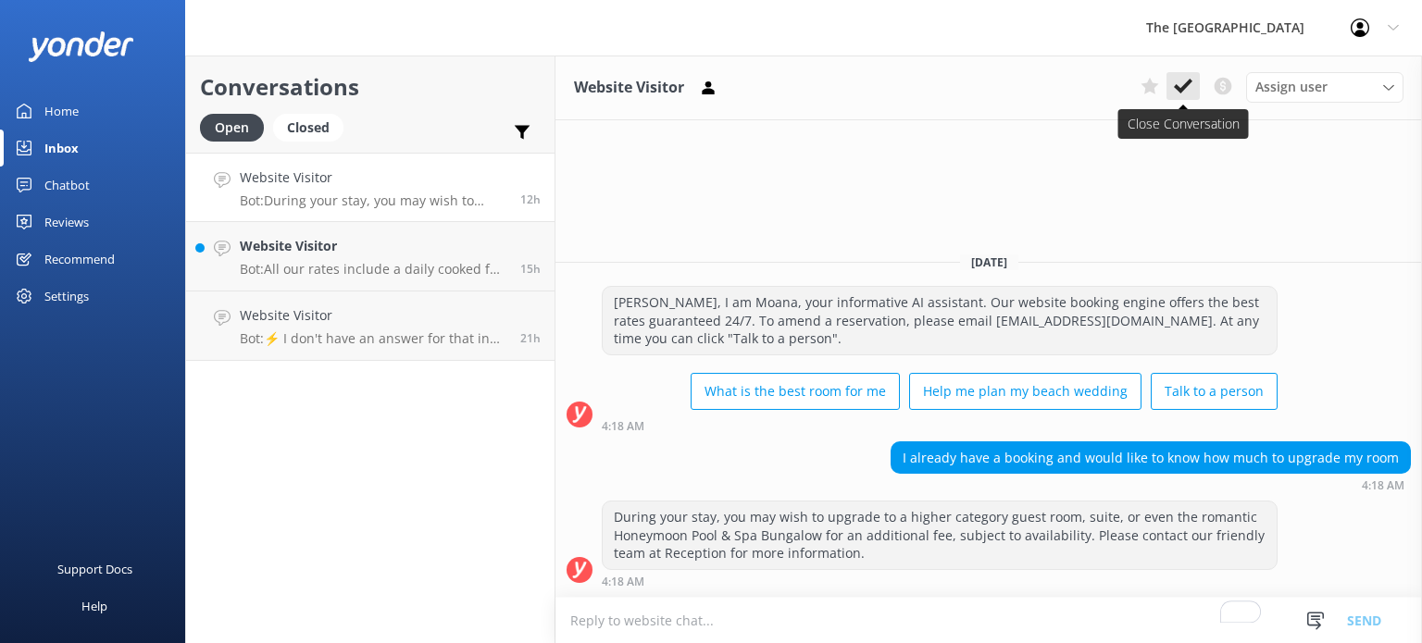
click at [1190, 99] on button at bounding box center [1182, 86] width 33 height 28
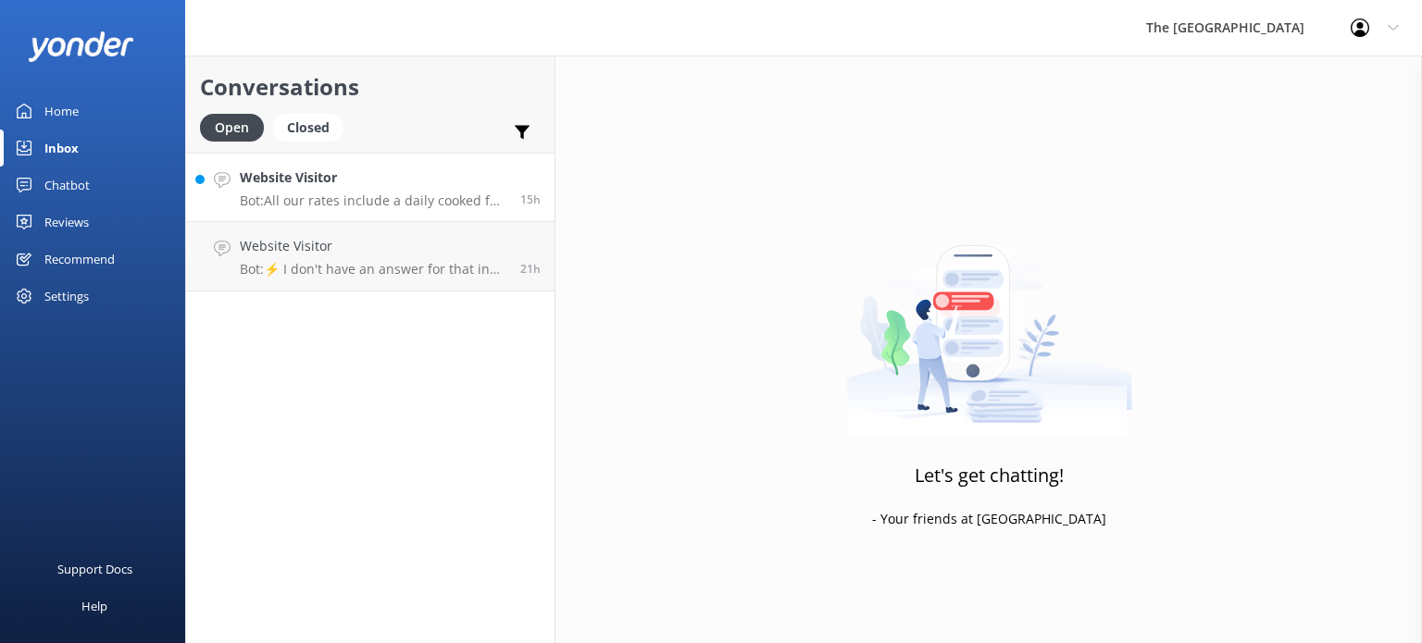
click at [404, 203] on p "Bot: All our rates include a daily cooked full breakfast." at bounding box center [373, 201] width 267 height 17
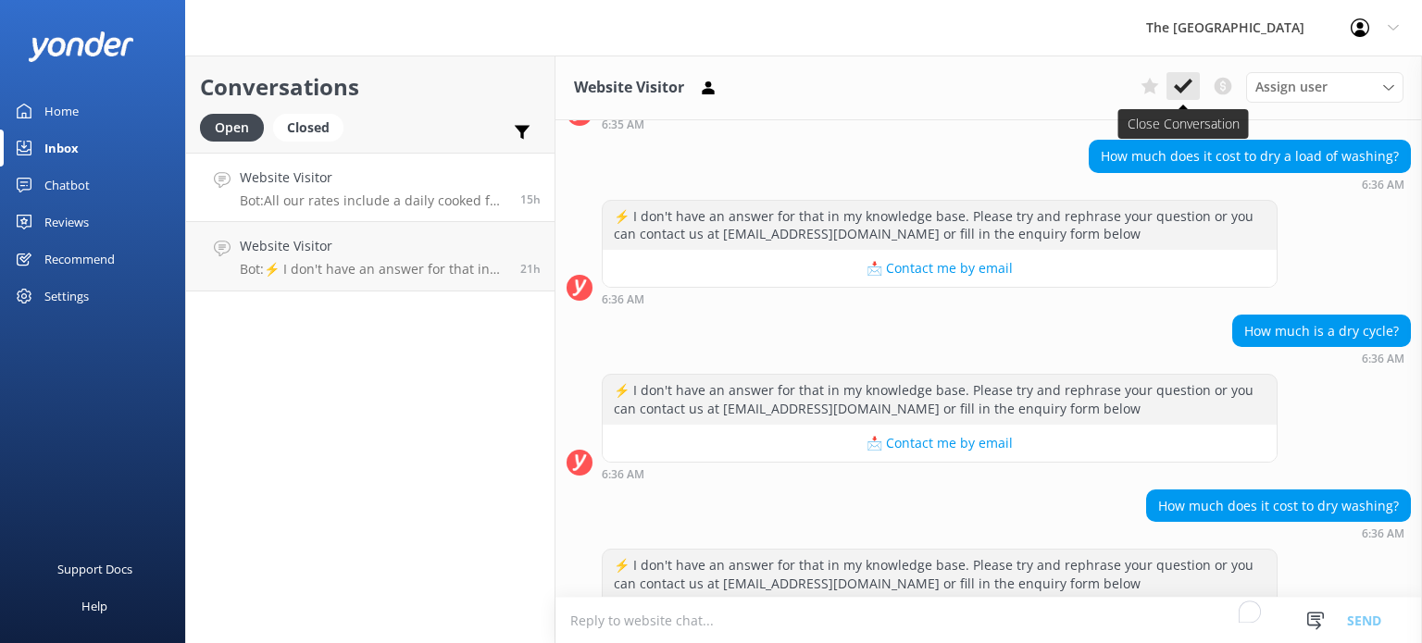
click at [1187, 85] on use at bounding box center [1183, 86] width 19 height 15
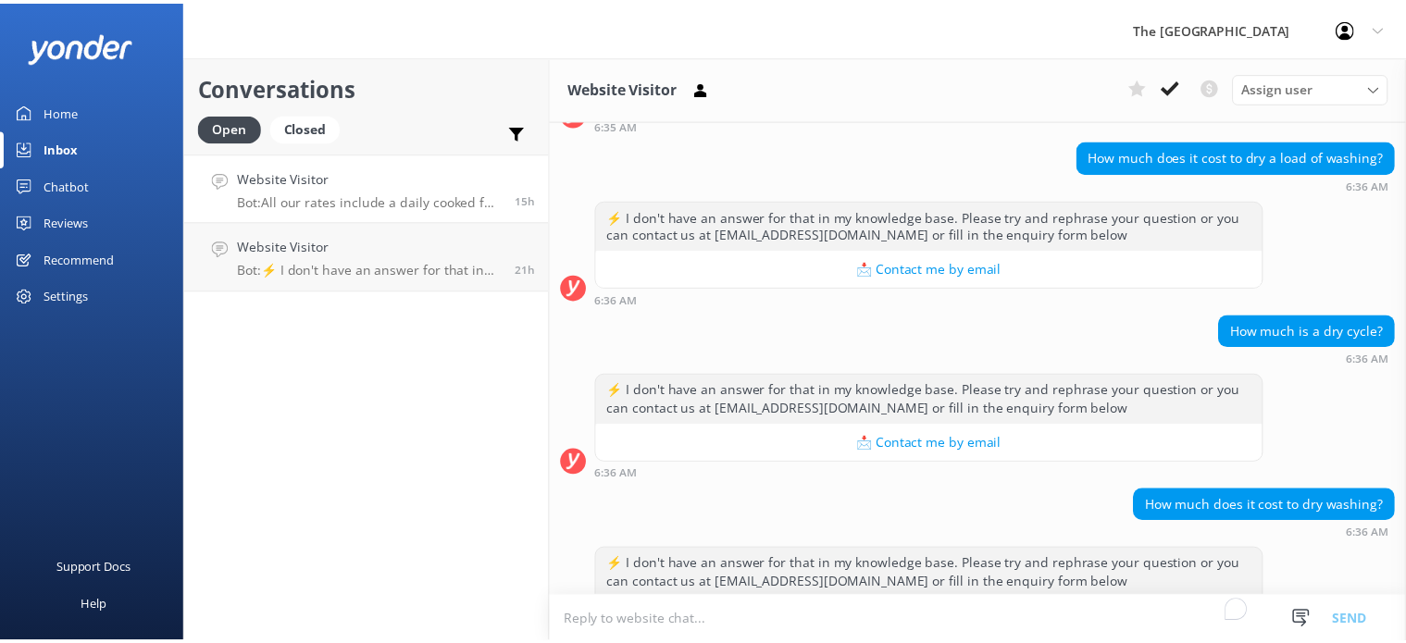
scroll to position [1609, 0]
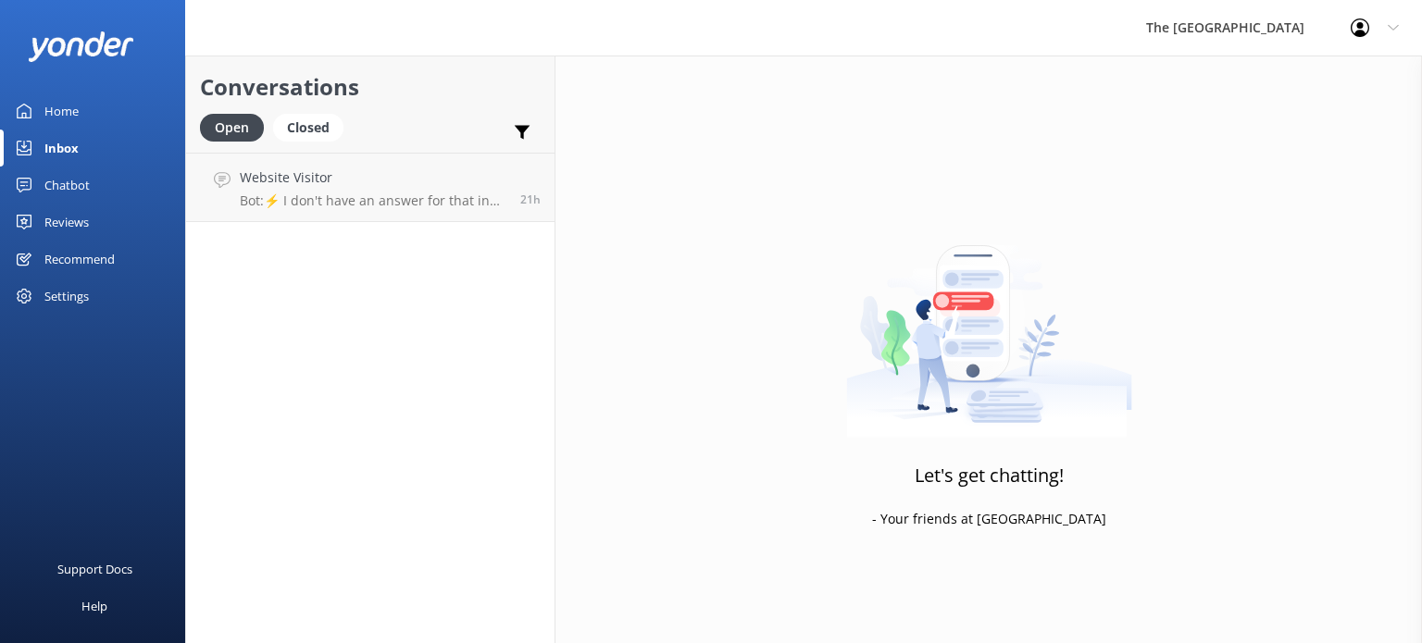
click at [378, 221] on link "Website Visitor Bot: ⚡ I don't have an answer for that in my knowledge base. Pl…" at bounding box center [370, 187] width 368 height 69
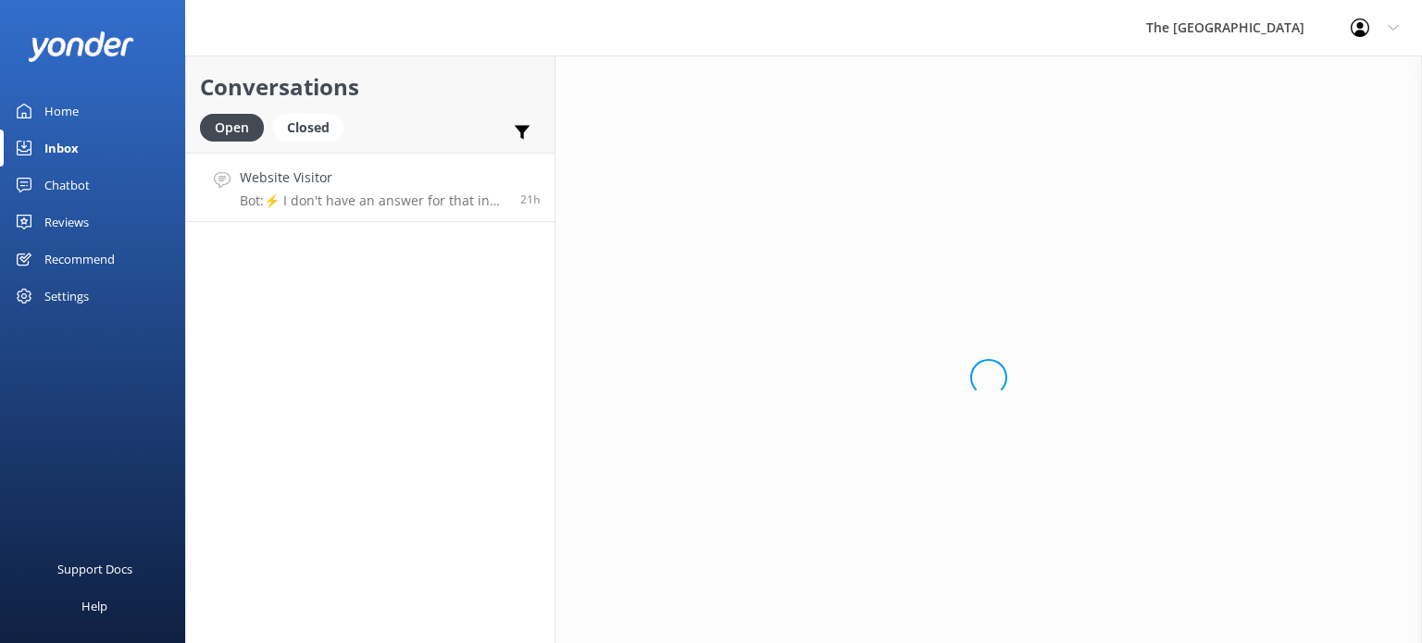
click at [385, 198] on p "Bot: ⚡ I don't have an answer for that in my knowledge base. Please try and rep…" at bounding box center [373, 201] width 267 height 17
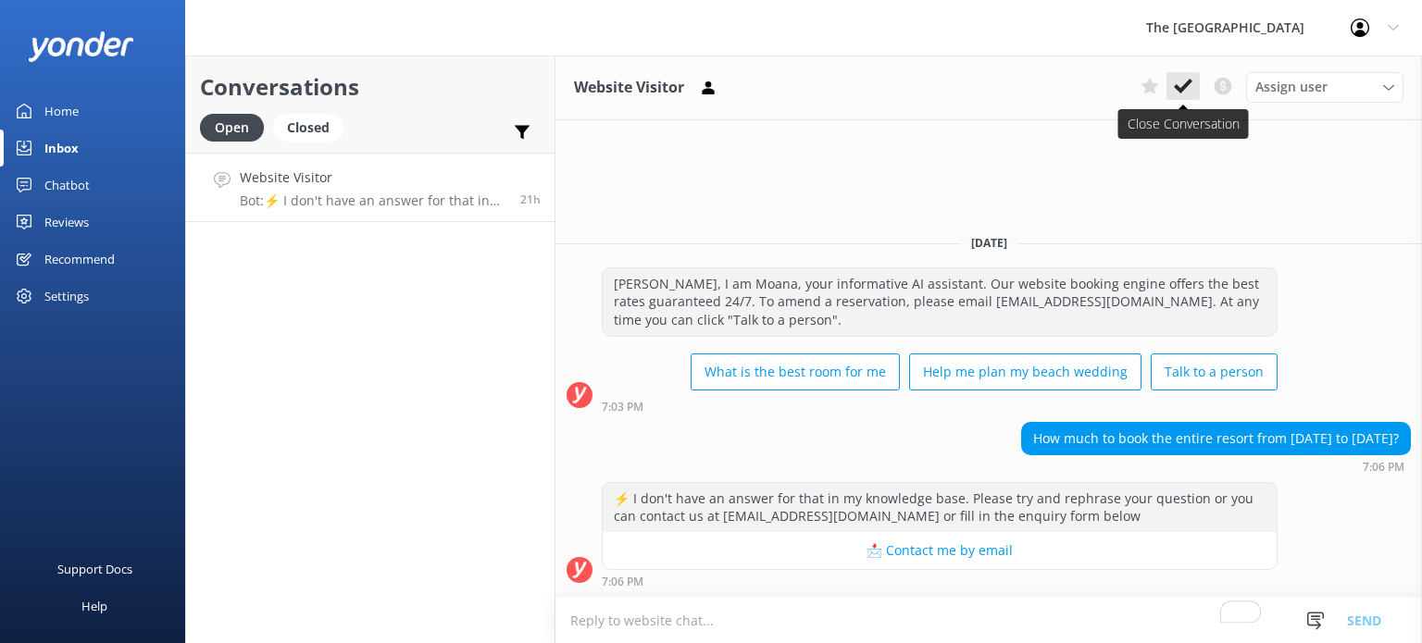
click at [1186, 81] on icon at bounding box center [1183, 86] width 19 height 19
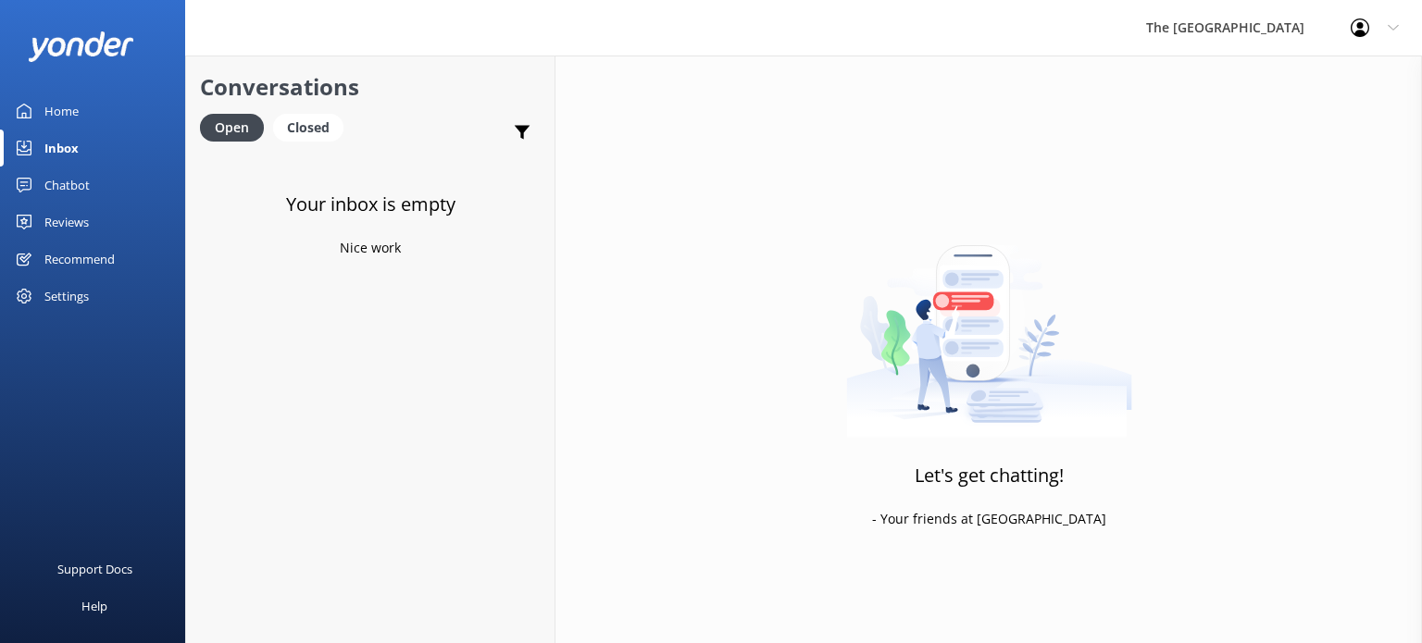
click at [55, 178] on div "Chatbot" at bounding box center [66, 185] width 45 height 37
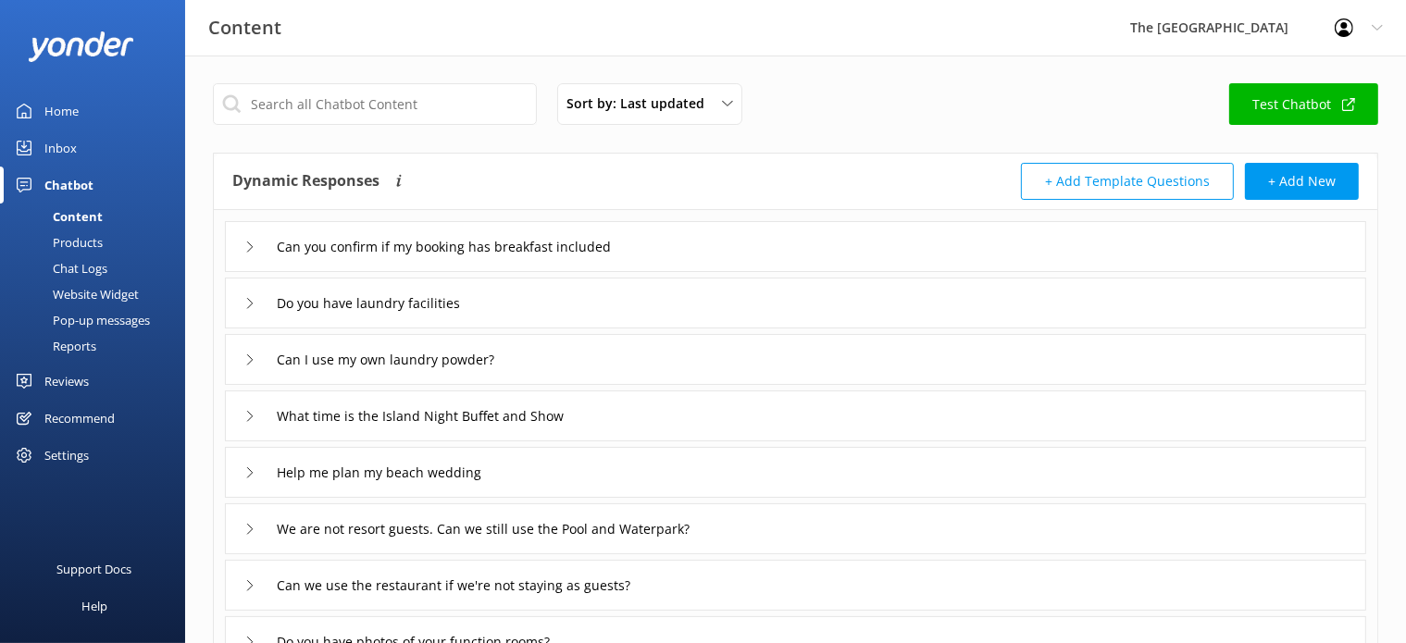
click at [63, 268] on div "Chat Logs" at bounding box center [59, 268] width 96 height 26
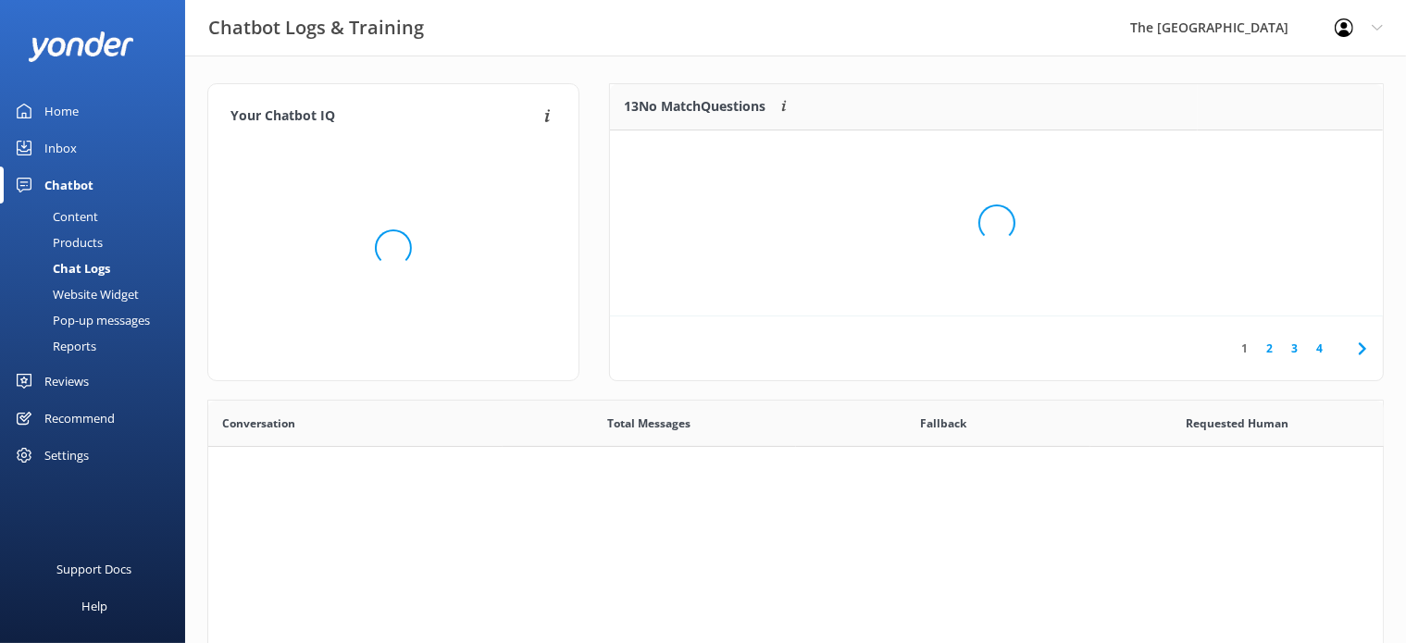
scroll to position [633, 1159]
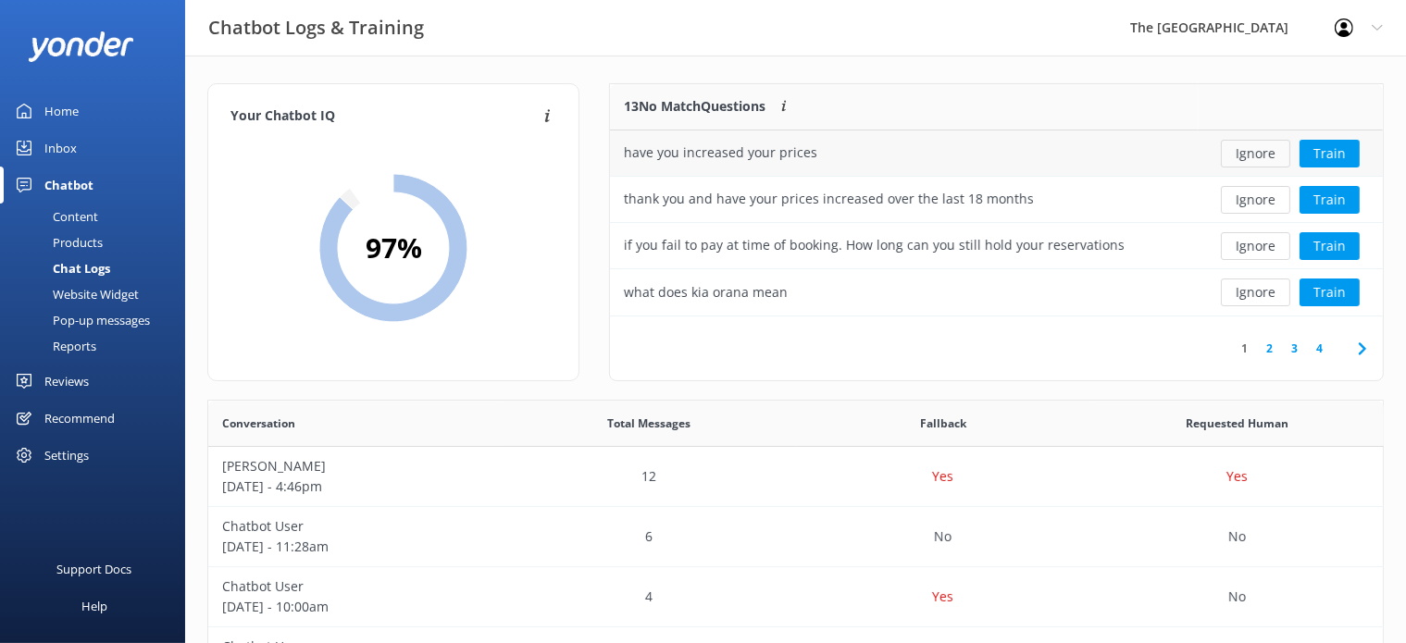
click at [1268, 154] on button "Ignore" at bounding box center [1255, 154] width 69 height 28
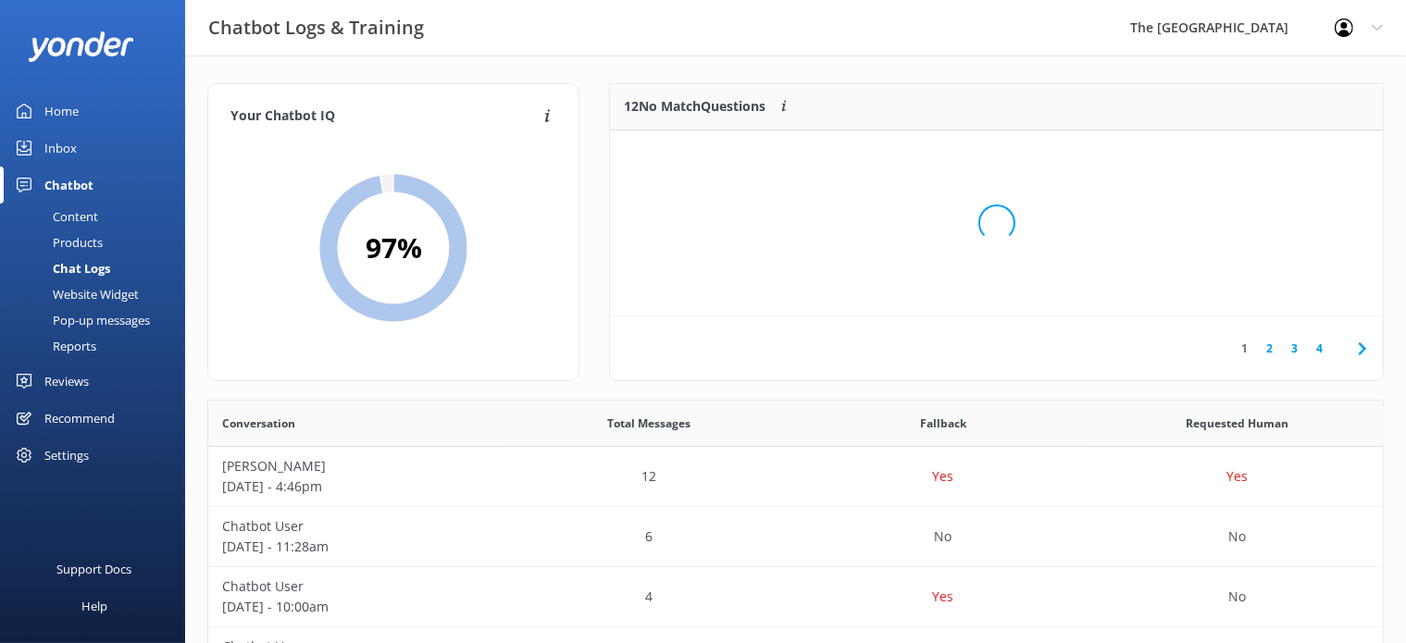
click at [1268, 154] on div "Loading.." at bounding box center [996, 223] width 736 height 643
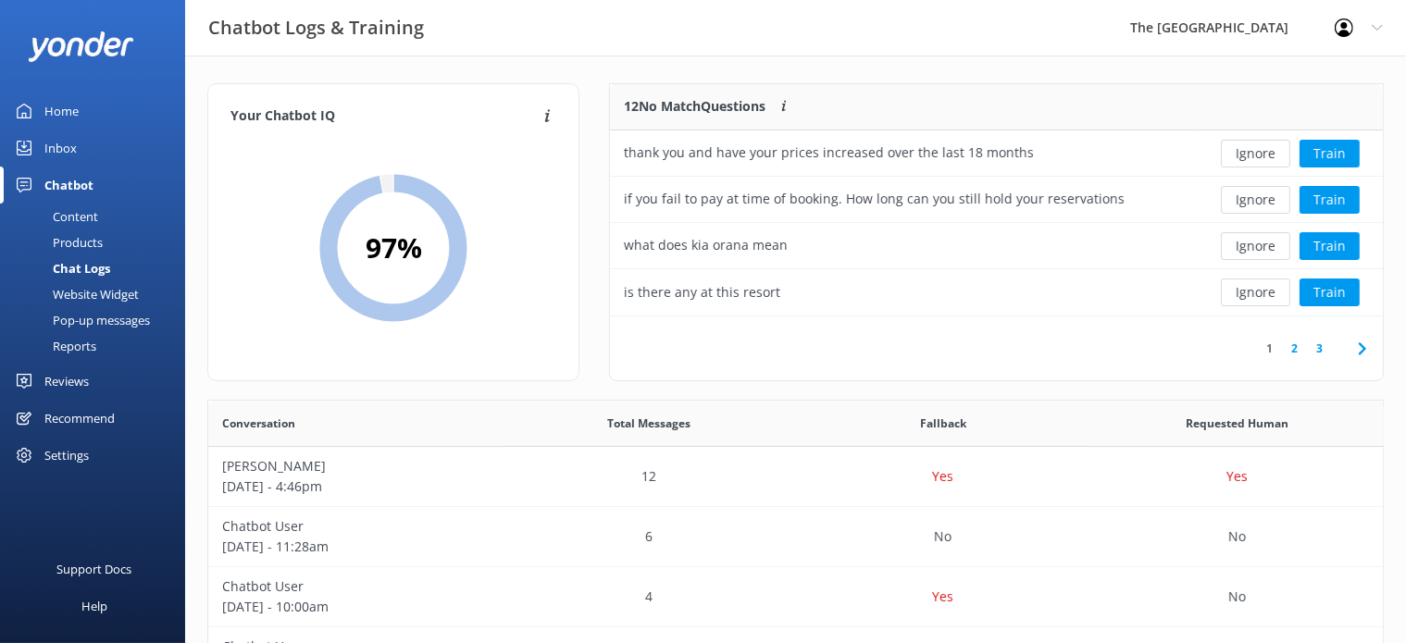
click at [1268, 154] on button "Ignore" at bounding box center [1255, 154] width 69 height 28
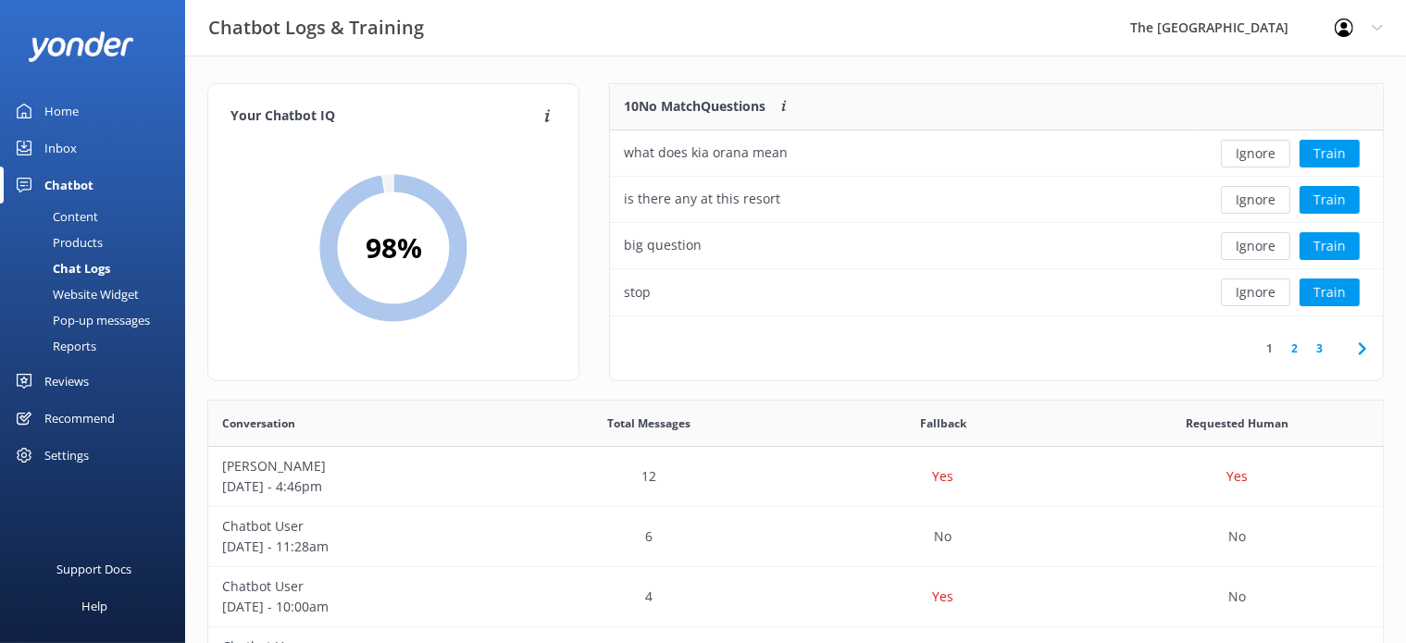
click at [1268, 154] on button "Ignore" at bounding box center [1255, 154] width 69 height 28
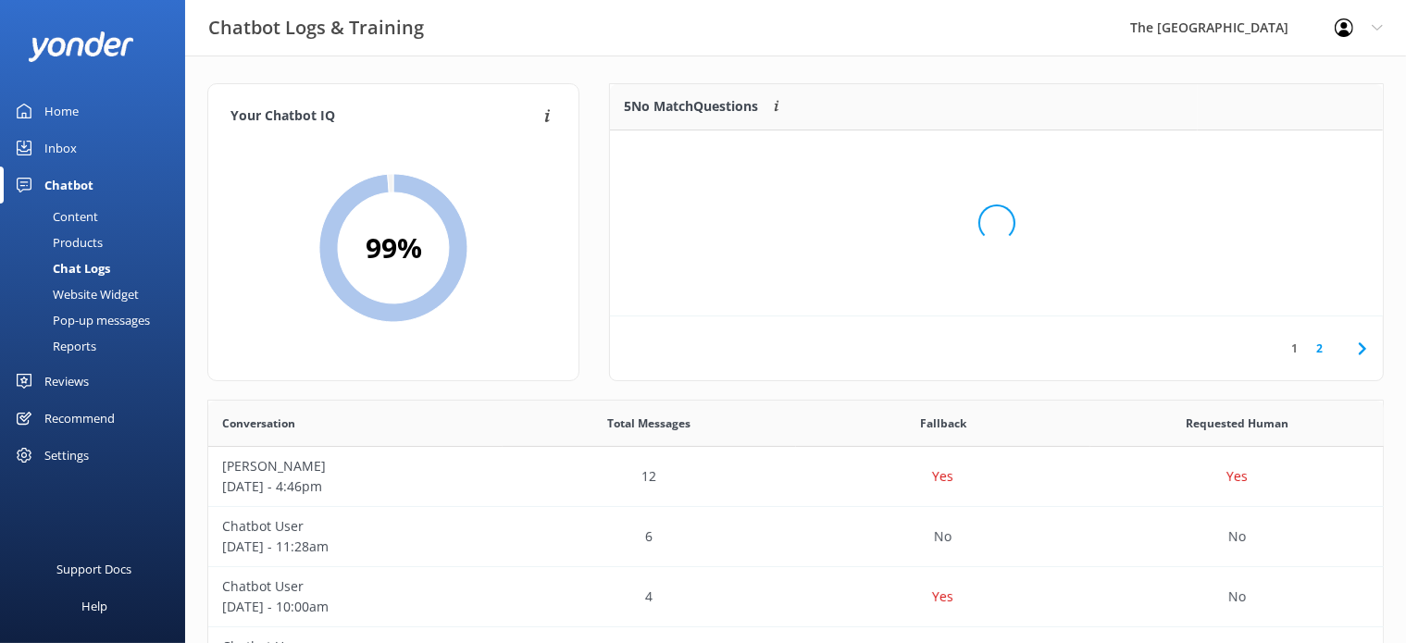
click at [1268, 154] on div "Loading.." at bounding box center [996, 223] width 736 height 643
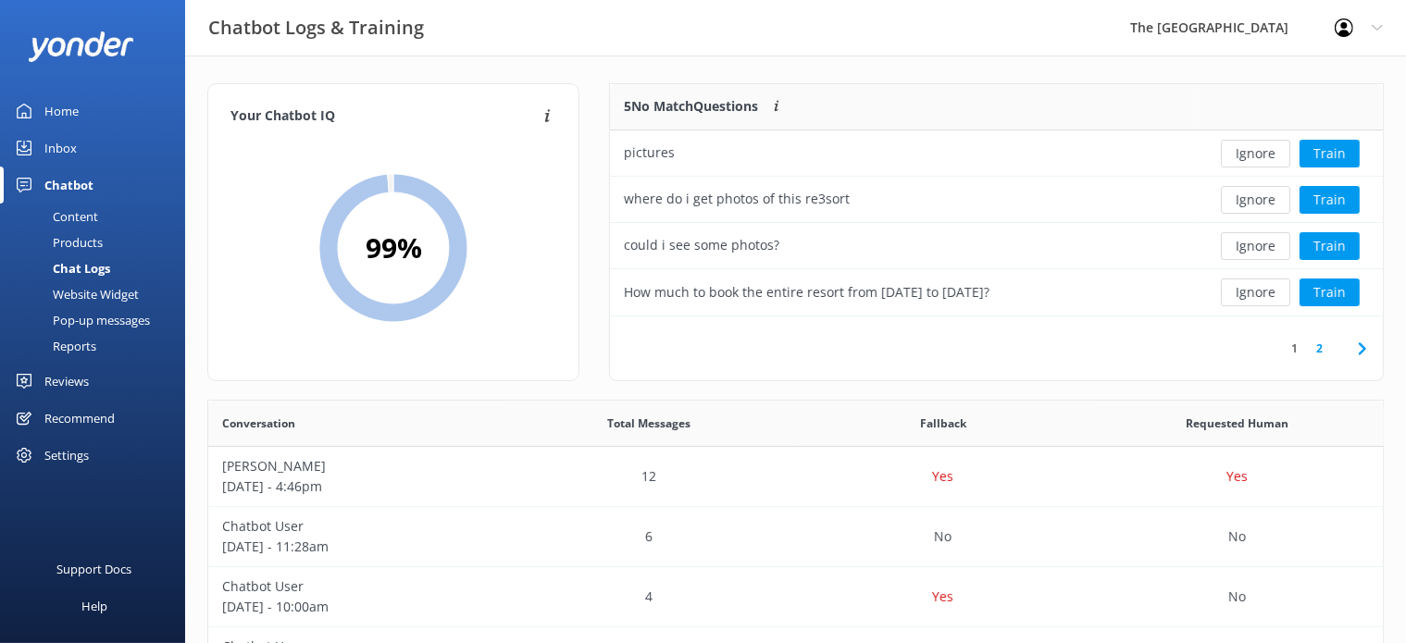
click at [1268, 154] on button "Ignore" at bounding box center [1255, 154] width 69 height 28
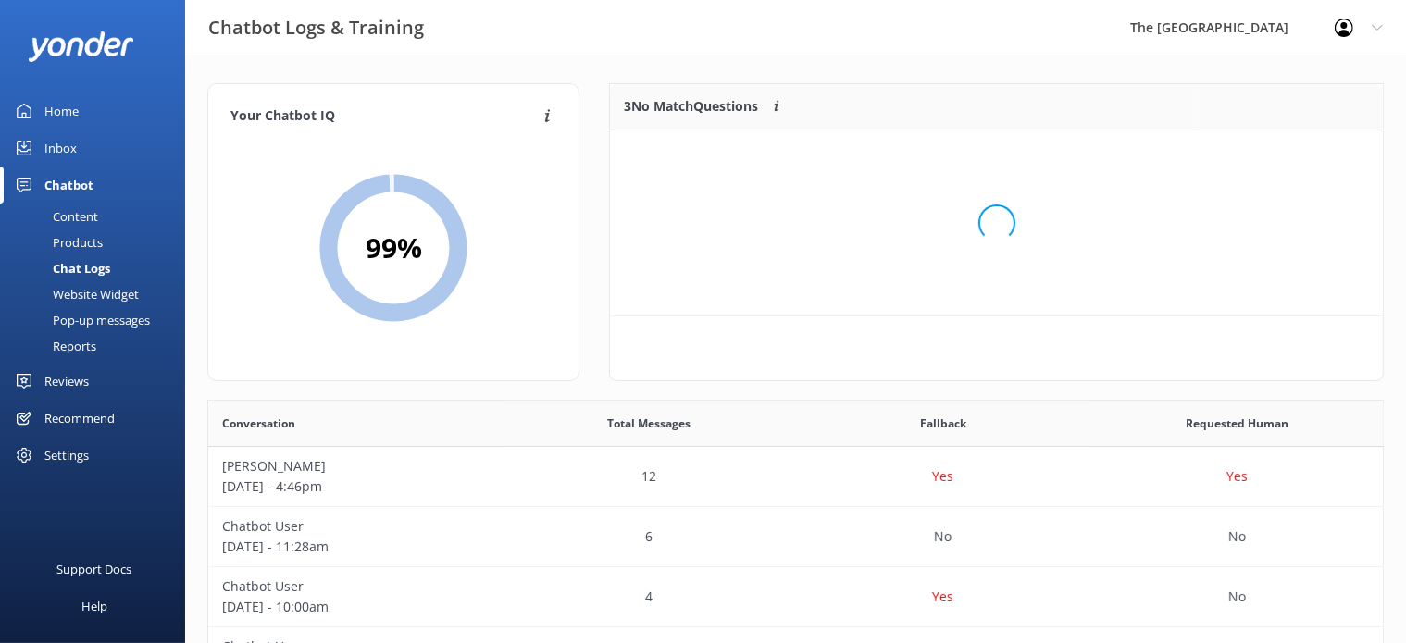
scroll to position [170, 757]
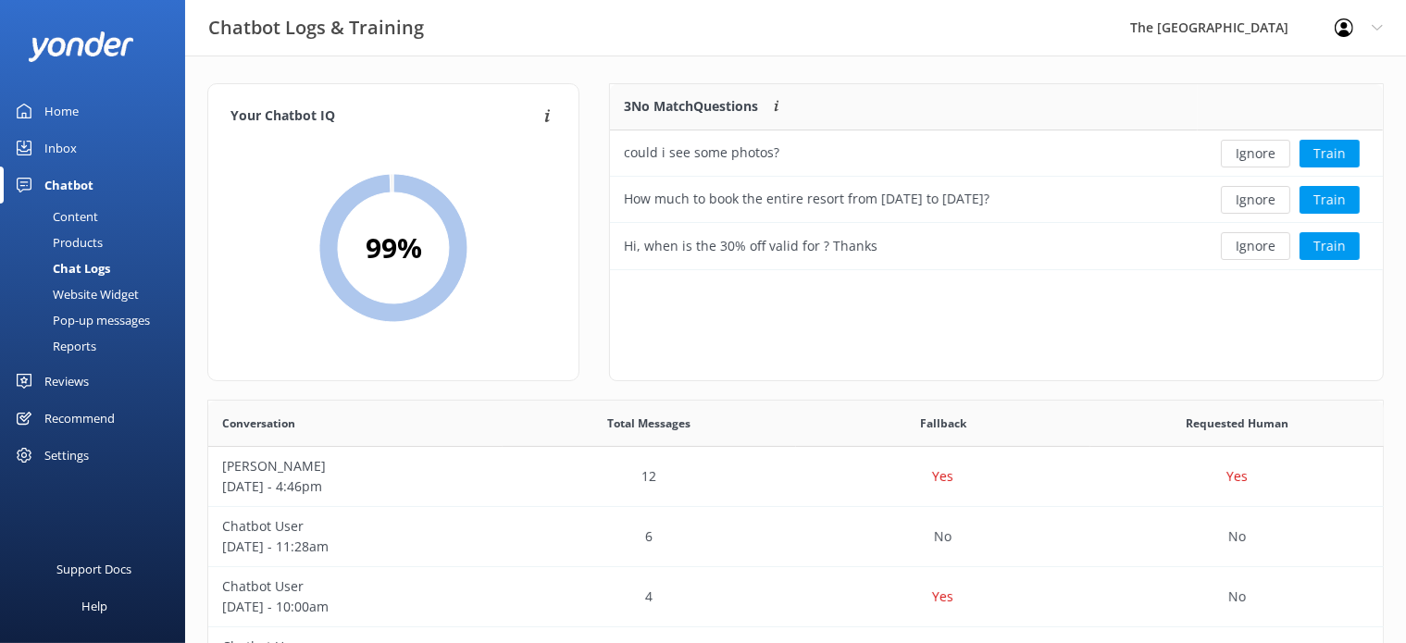
click at [1268, 154] on button "Ignore" at bounding box center [1255, 154] width 69 height 28
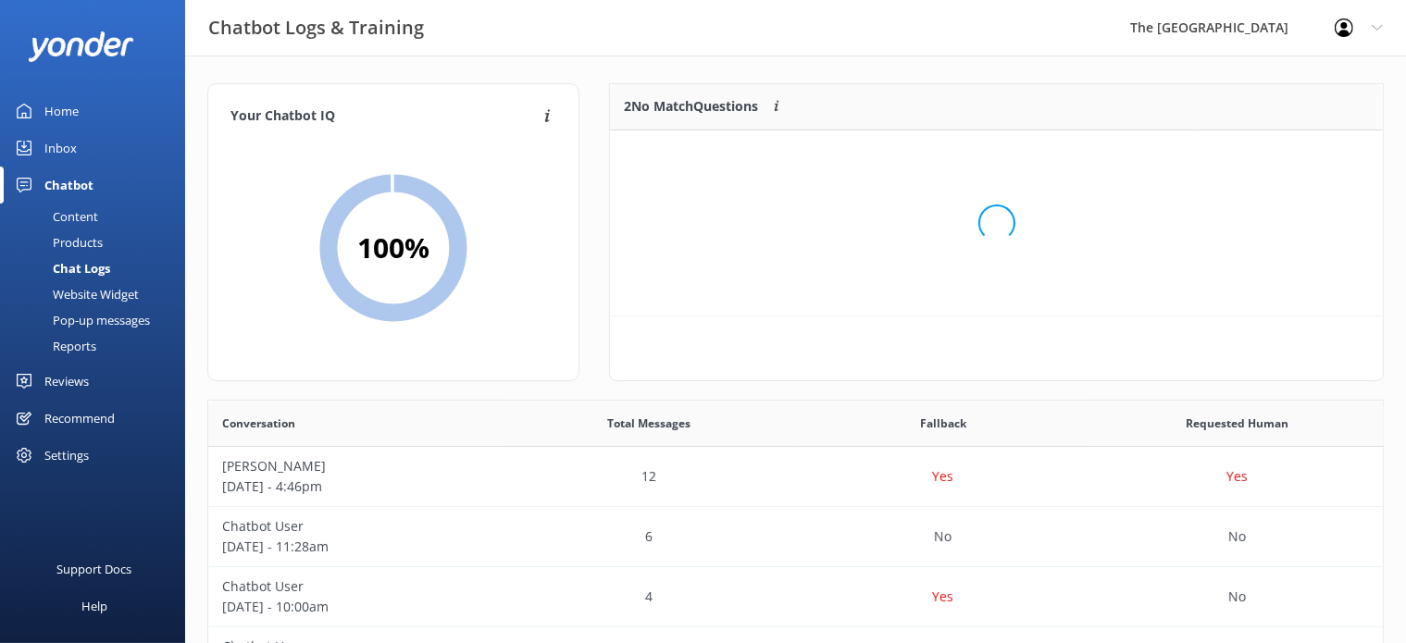
scroll to position [123, 757]
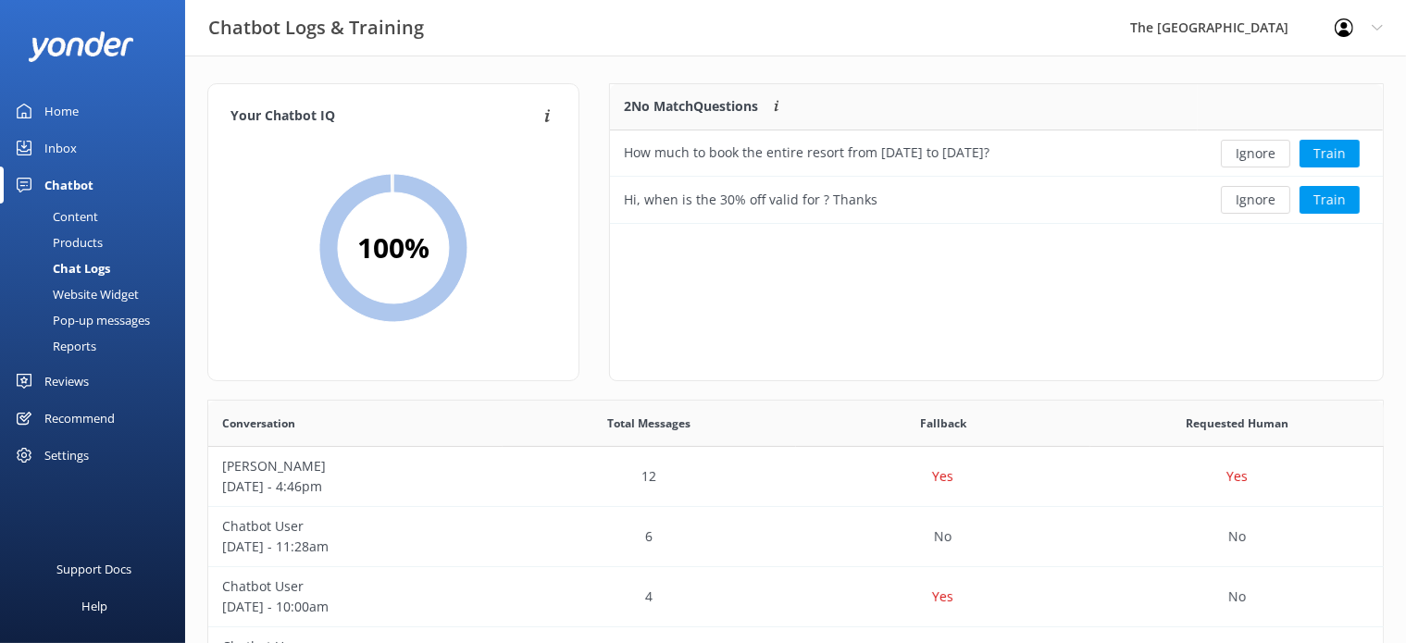
click at [1268, 154] on button "Ignore" at bounding box center [1255, 154] width 69 height 28
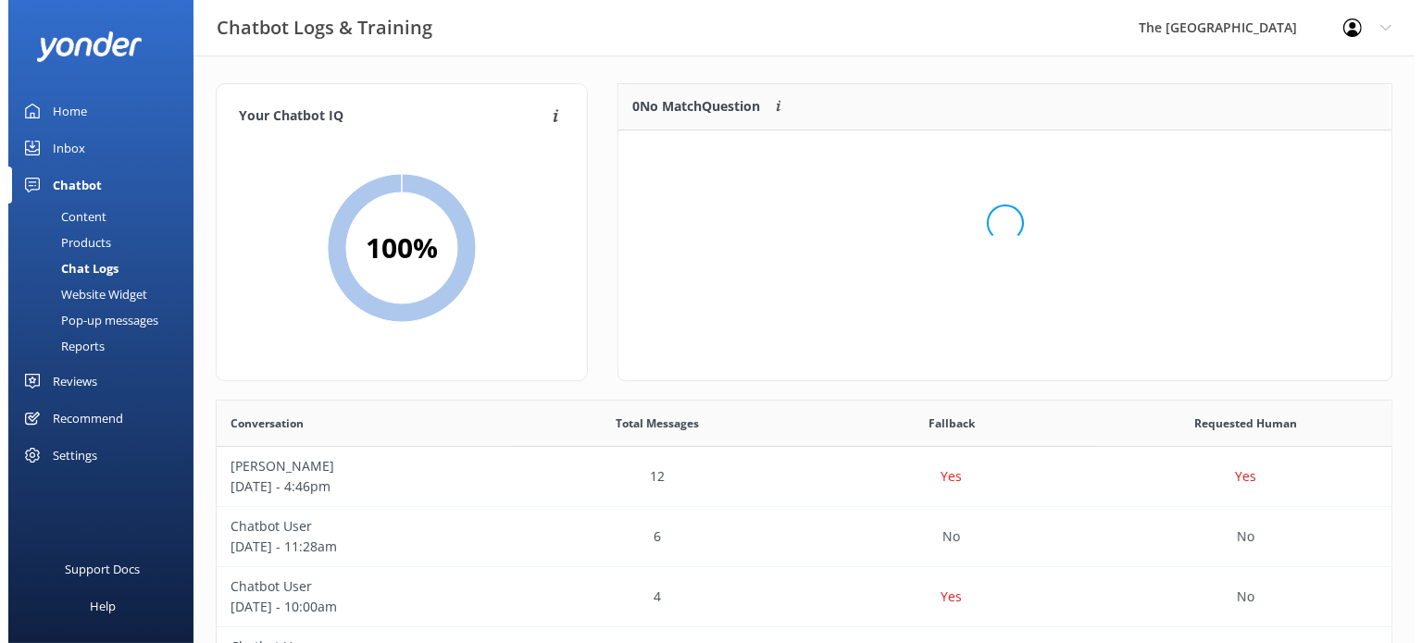
scroll to position [215, 757]
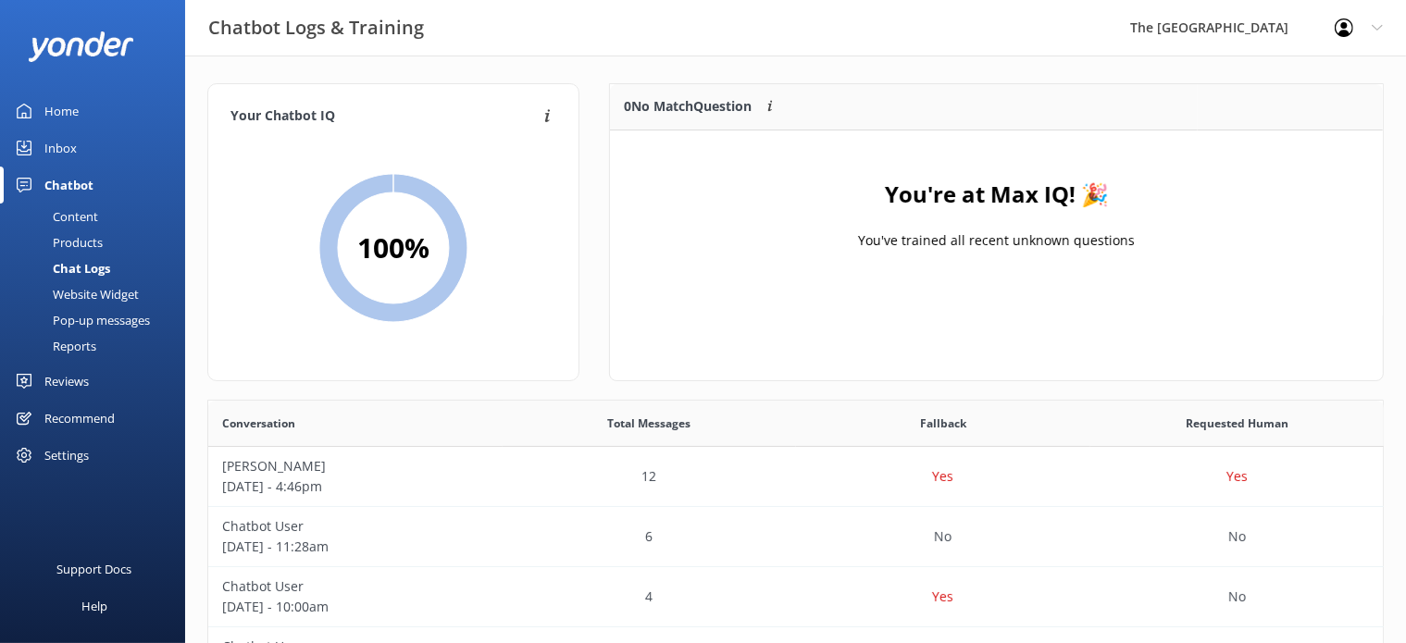
click at [51, 147] on div "Inbox" at bounding box center [60, 148] width 32 height 37
